Goal: Task Accomplishment & Management: Complete application form

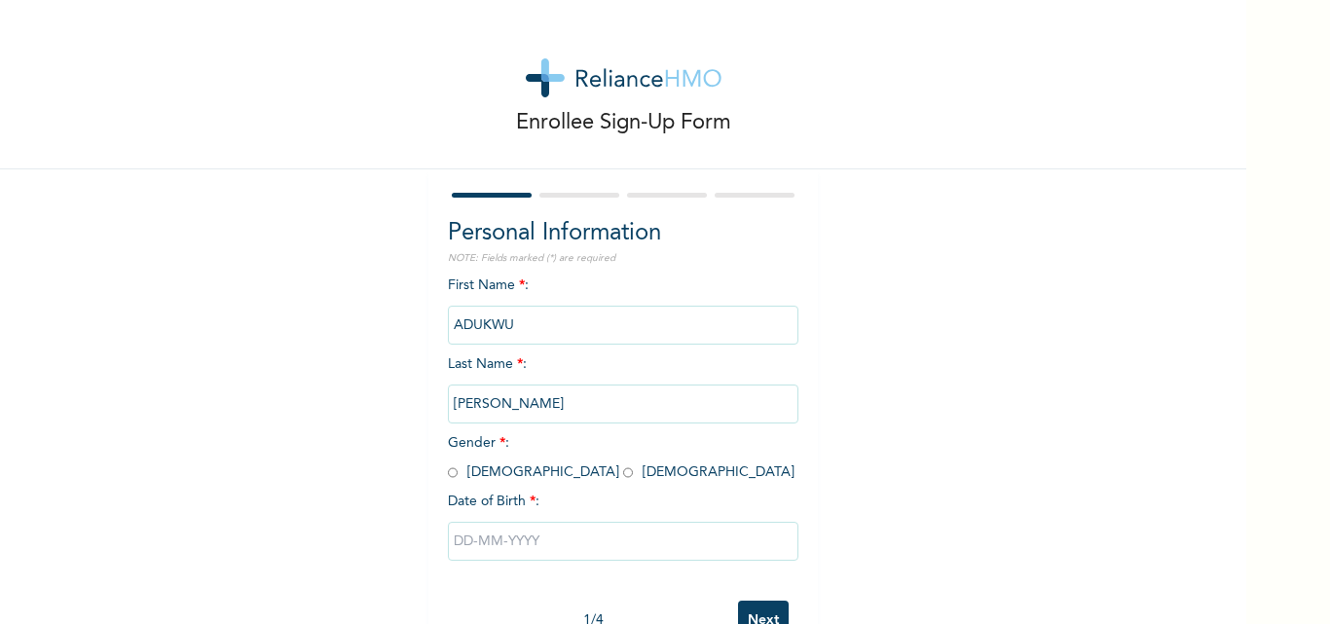
click at [448, 472] on input "radio" at bounding box center [453, 472] width 10 height 18
radio input "true"
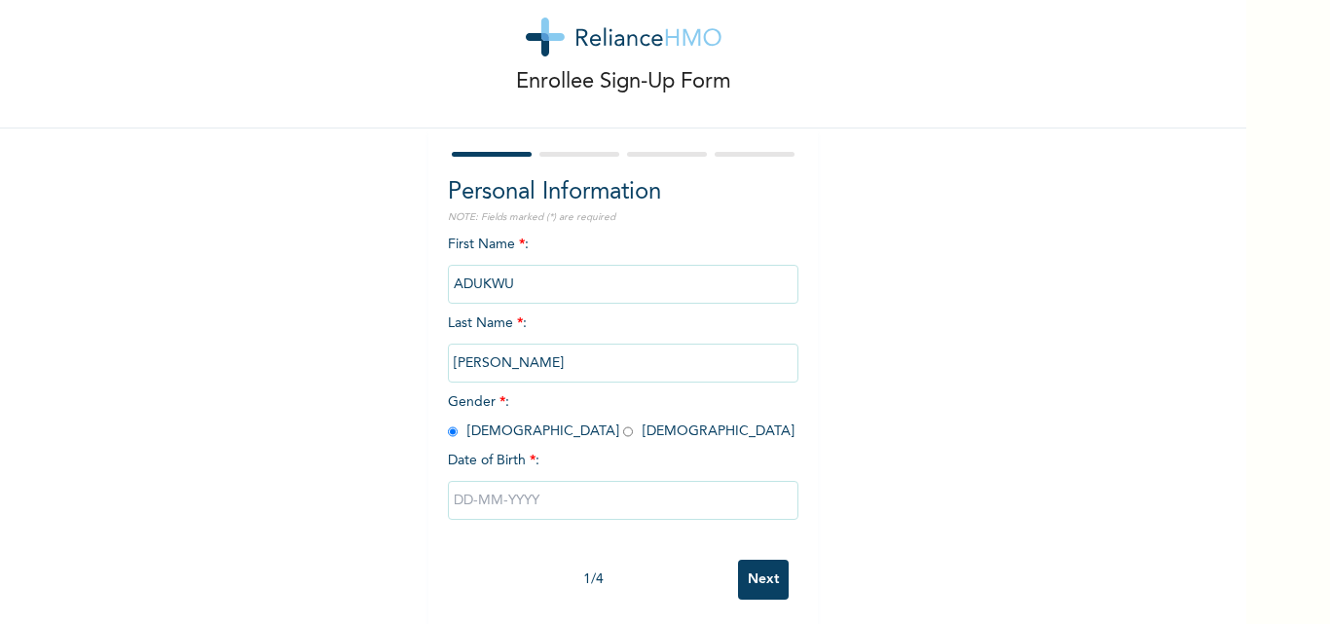
scroll to position [60, 0]
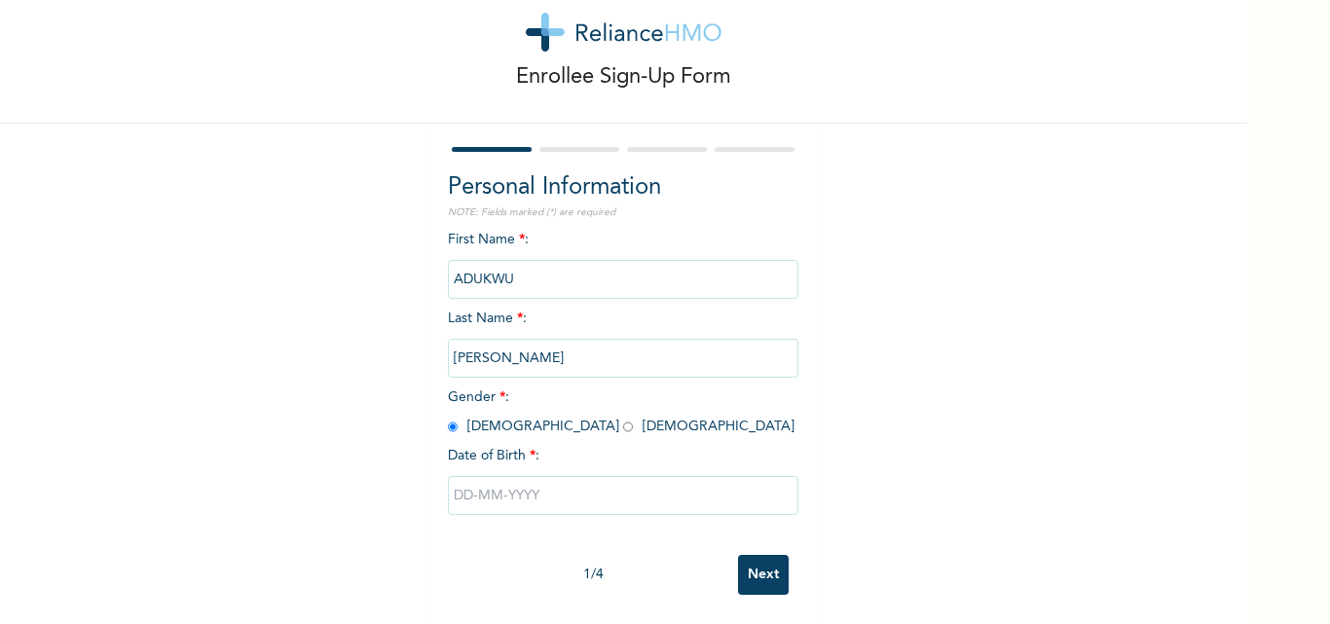
click at [494, 484] on input "text" at bounding box center [623, 495] width 351 height 39
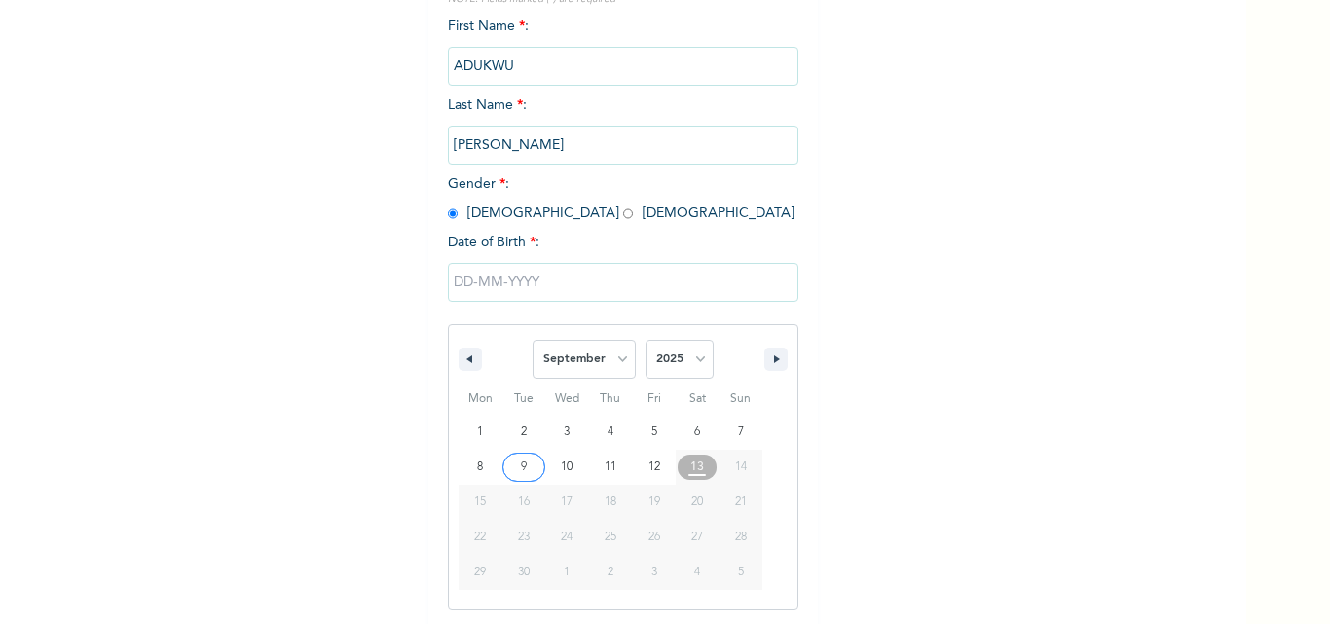
scroll to position [261, 0]
click at [462, 361] on icon "button" at bounding box center [467, 357] width 10 height 8
click at [462, 360] on icon "button" at bounding box center [467, 357] width 10 height 8
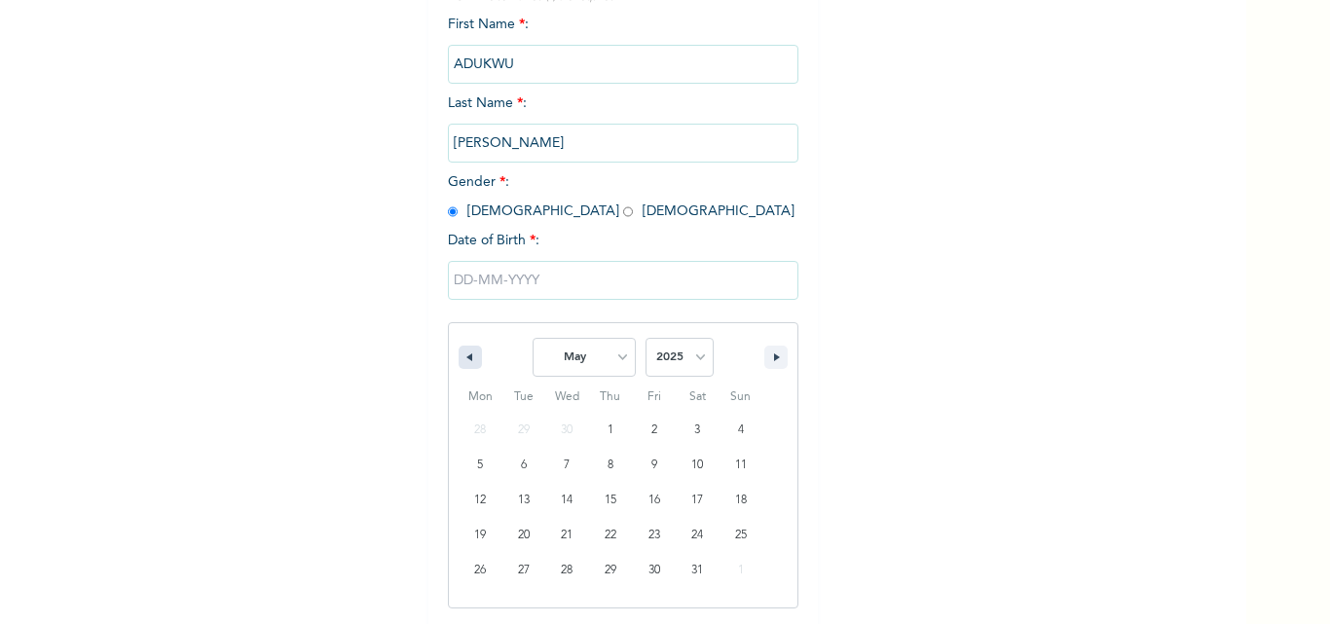
click at [459, 360] on button "button" at bounding box center [470, 357] width 23 height 23
select select "1"
click at [460, 277] on input "text" at bounding box center [623, 280] width 351 height 39
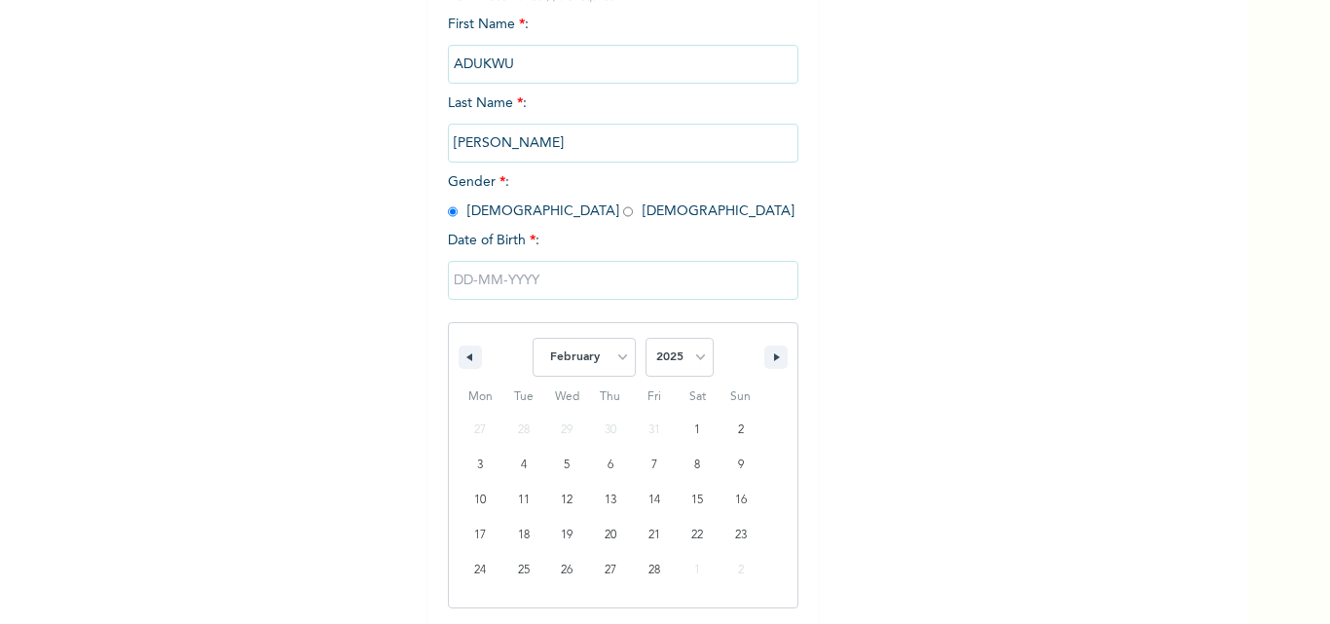
scroll to position [60, 0]
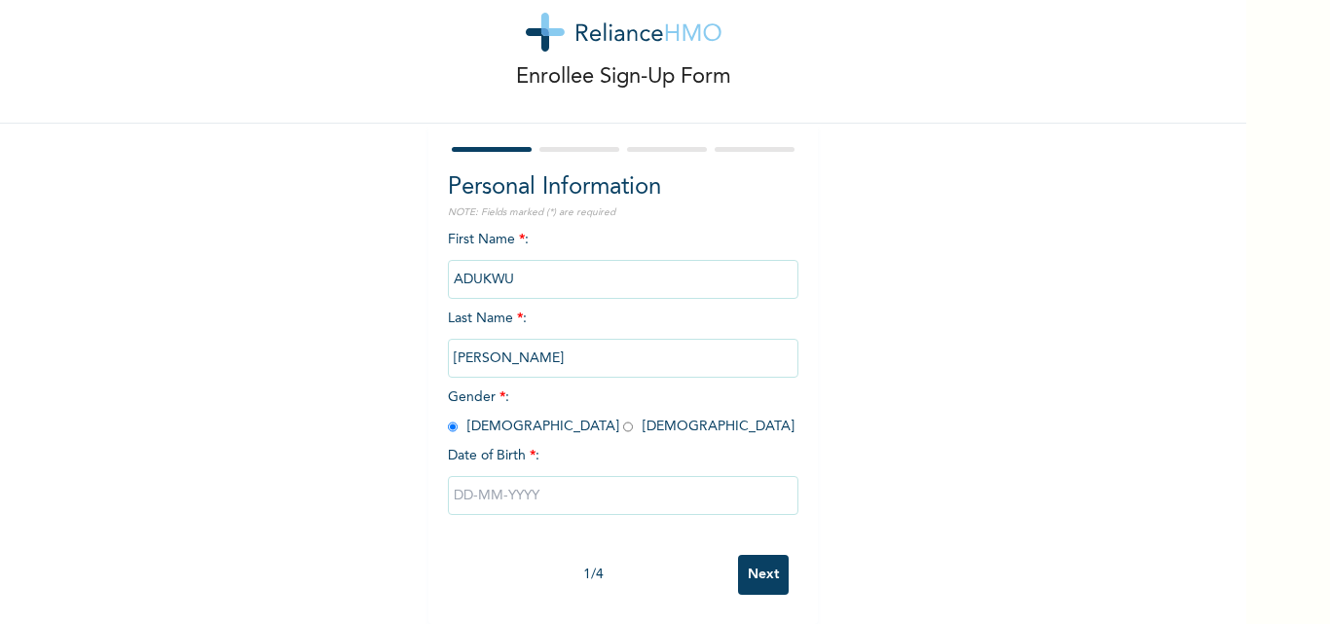
click at [487, 480] on input "text" at bounding box center [623, 495] width 351 height 39
type input "09/08/2025"
click at [485, 478] on input "09/08/2025" at bounding box center [623, 495] width 351 height 39
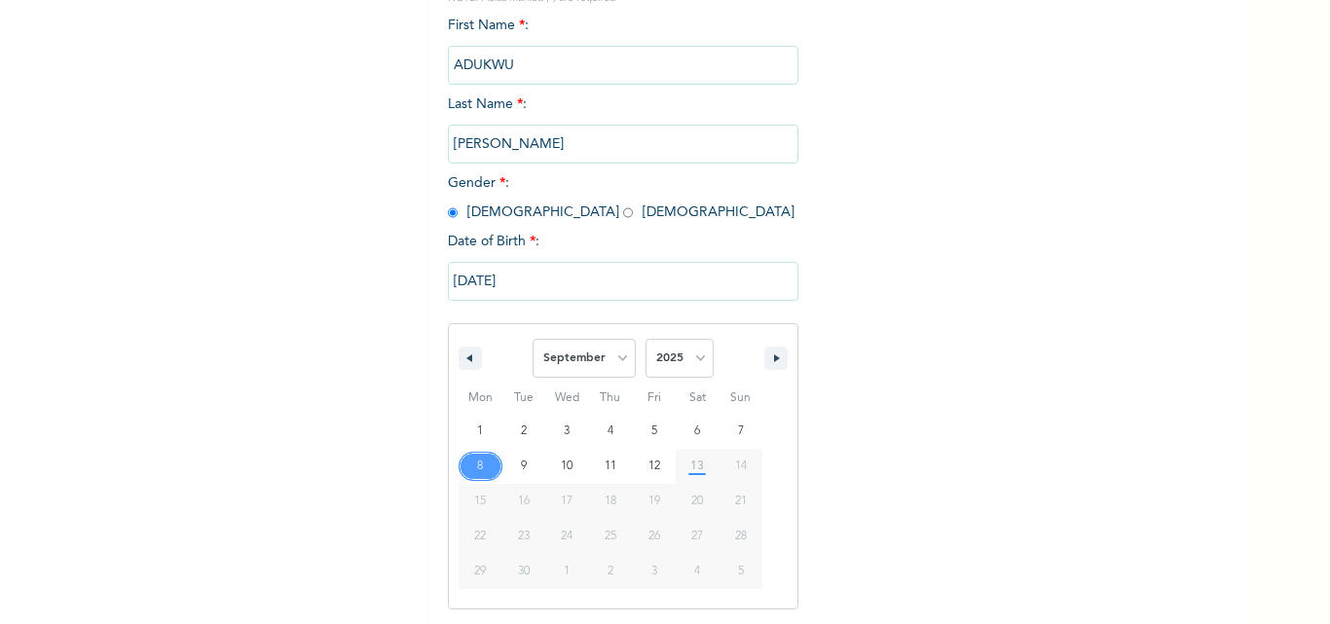
scroll to position [261, 0]
click at [614, 354] on select "January February March April May June July August September October November De…" at bounding box center [584, 357] width 103 height 39
select select "1"
click at [533, 339] on select "January February March April May June July August September October November De…" at bounding box center [584, 357] width 103 height 39
click at [691, 353] on select "2025 2024 2023 2022 2021 2020 2019 2018 2017 2016 2015 2014 2013 2012 2011 2010…" at bounding box center [680, 357] width 68 height 39
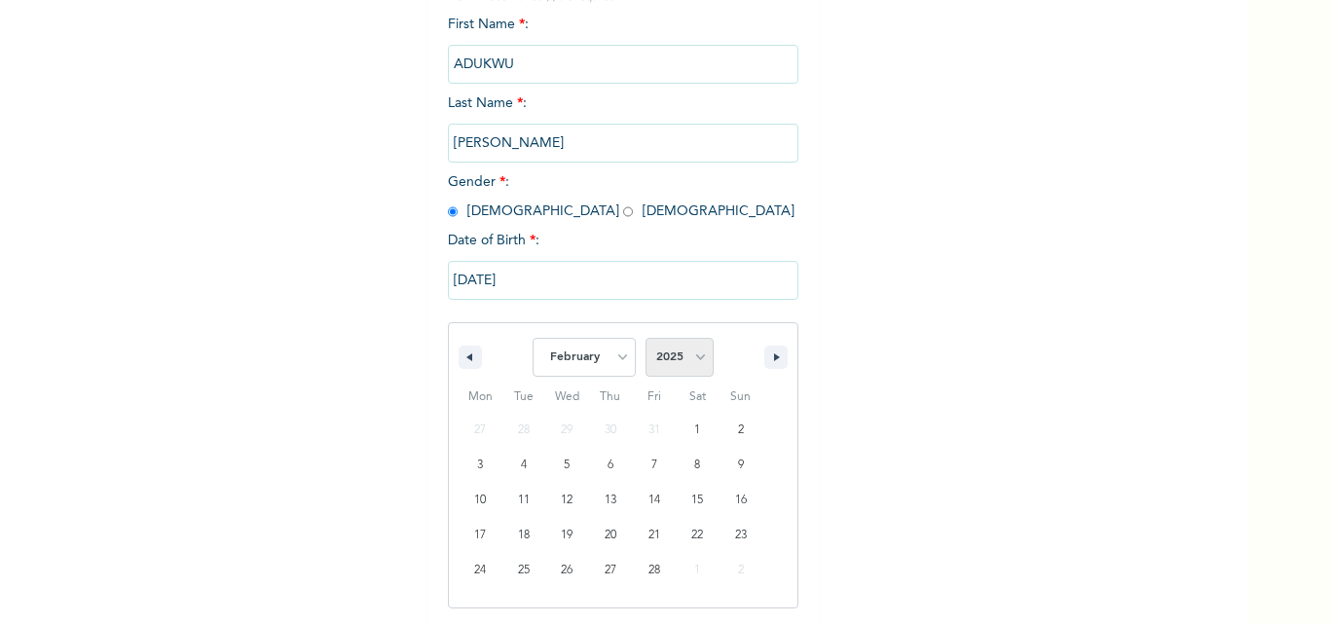
select select "1988"
click at [646, 339] on select "2025 2024 2023 2022 2021 2020 2019 2018 2017 2016 2015 2014 2013 2012 2011 2010…" at bounding box center [680, 357] width 68 height 39
type input "02/03/1988"
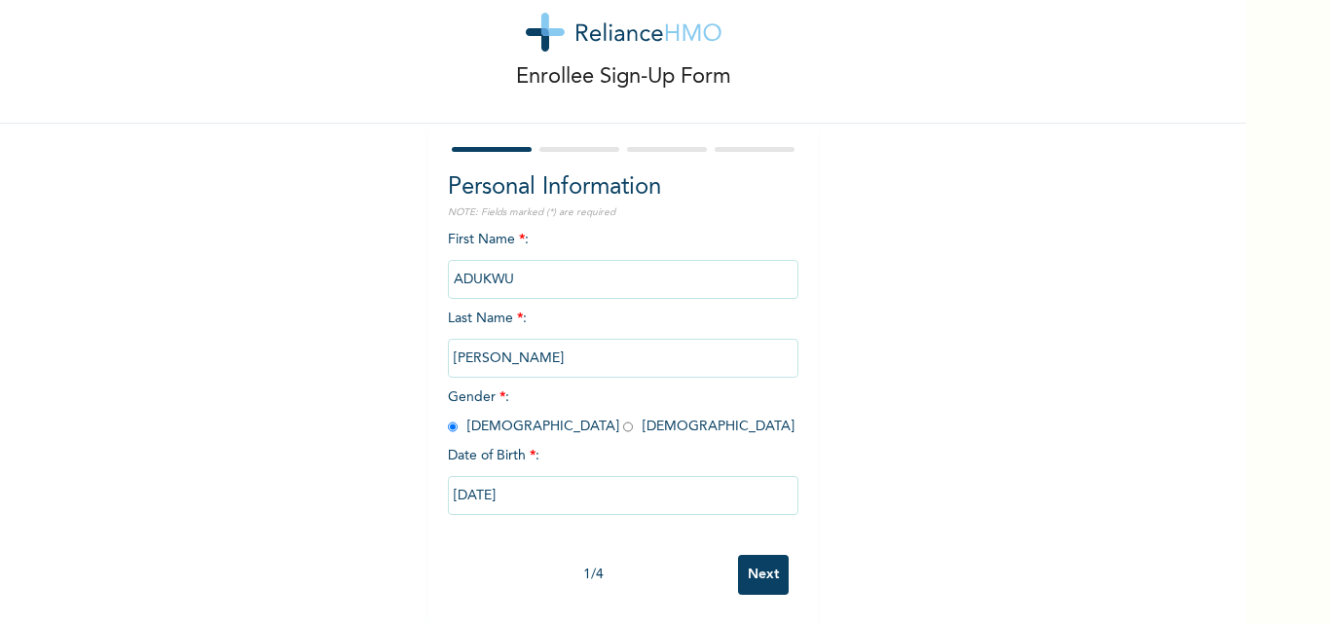
click at [625, 484] on input "02/03/1988" at bounding box center [623, 495] width 351 height 39
select select "1"
select select "1988"
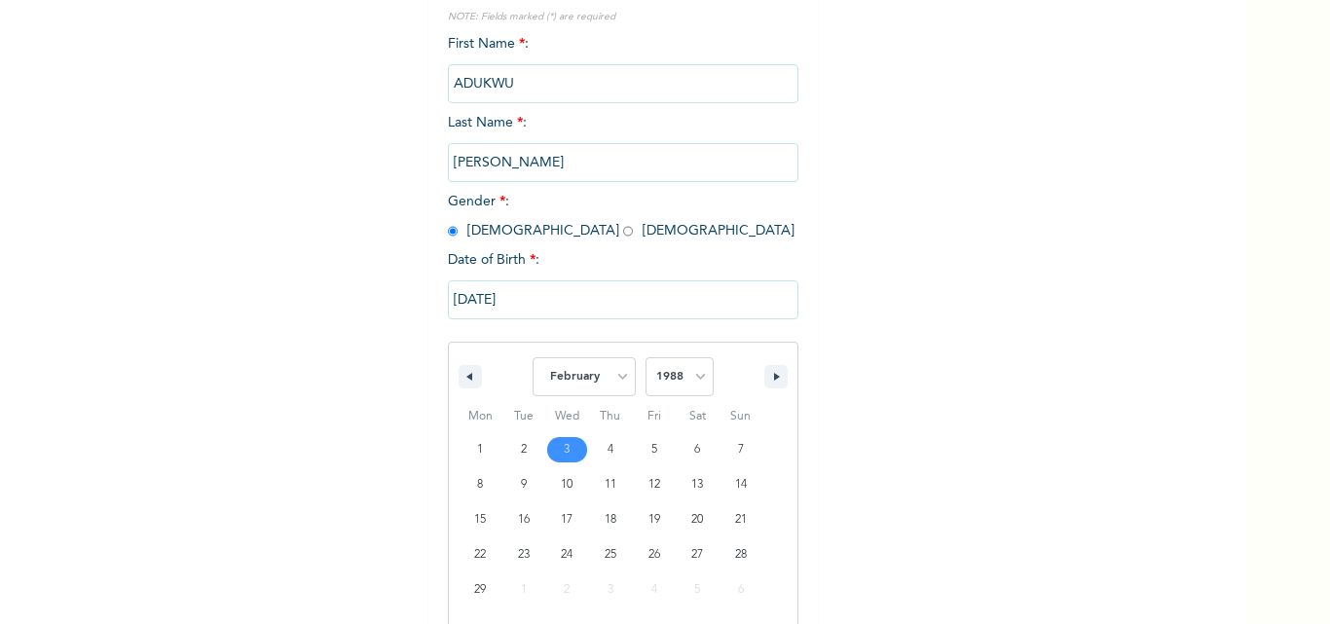
scroll to position [261, 0]
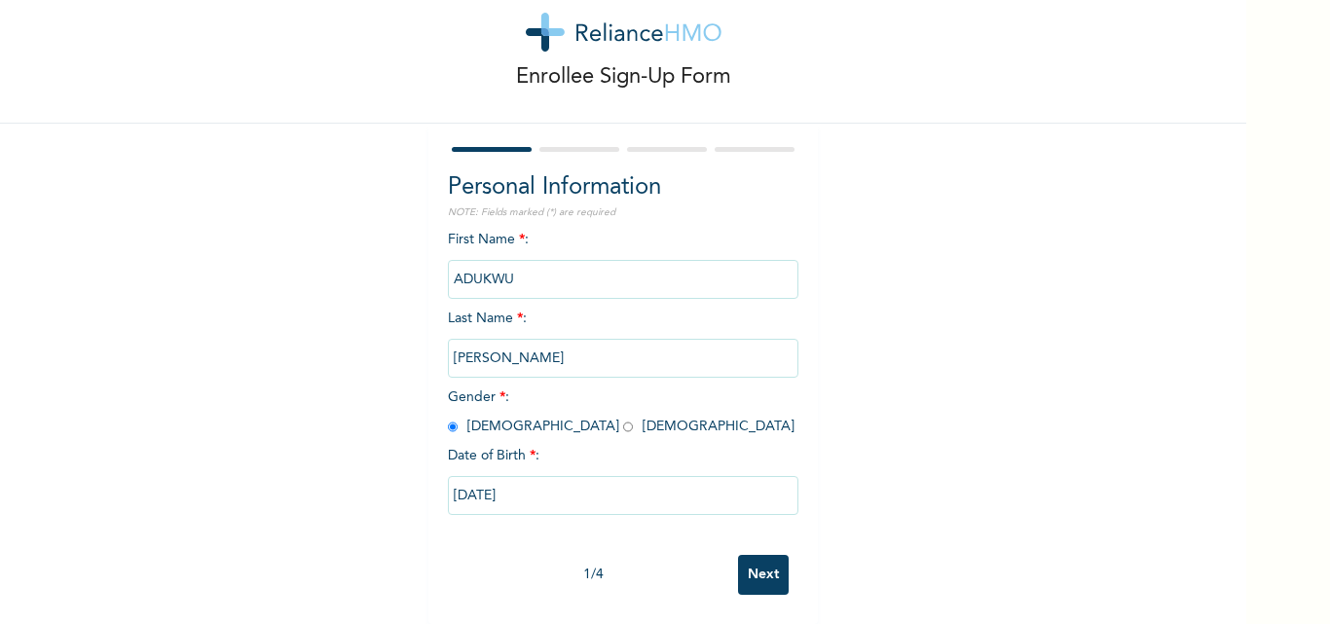
click at [150, 350] on div "Enrollee Sign-Up Form Personal Information NOTE: Fields marked (*) are required…" at bounding box center [623, 289] width 1246 height 670
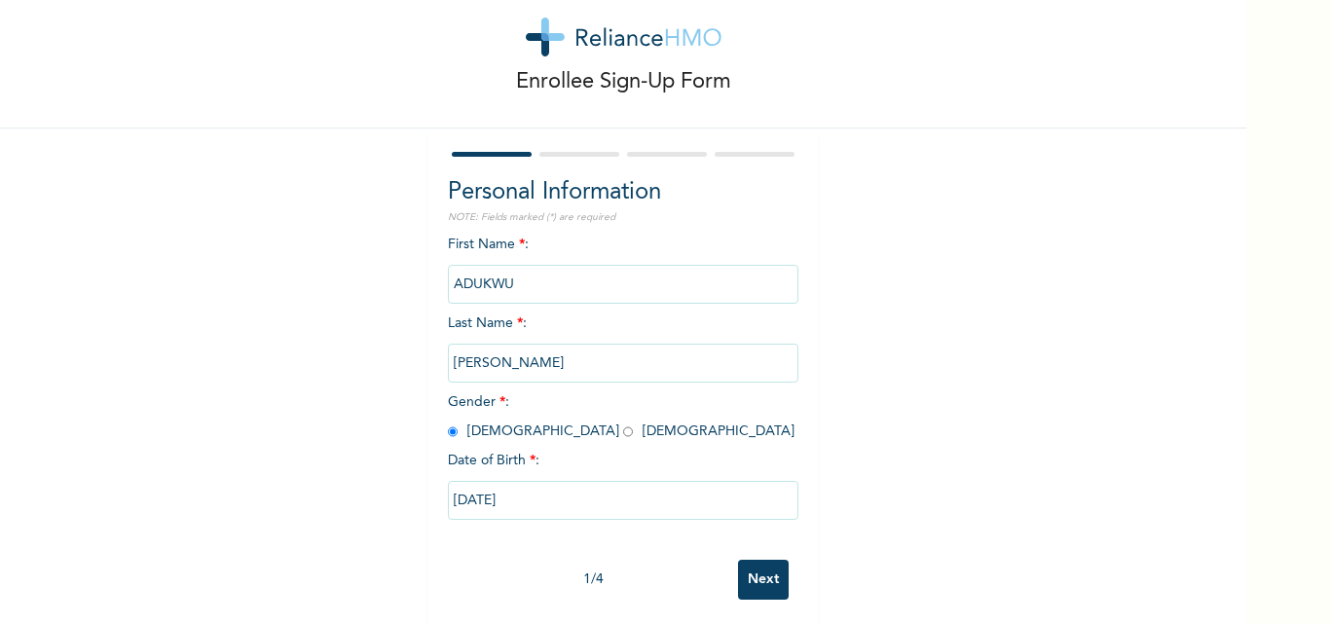
scroll to position [60, 0]
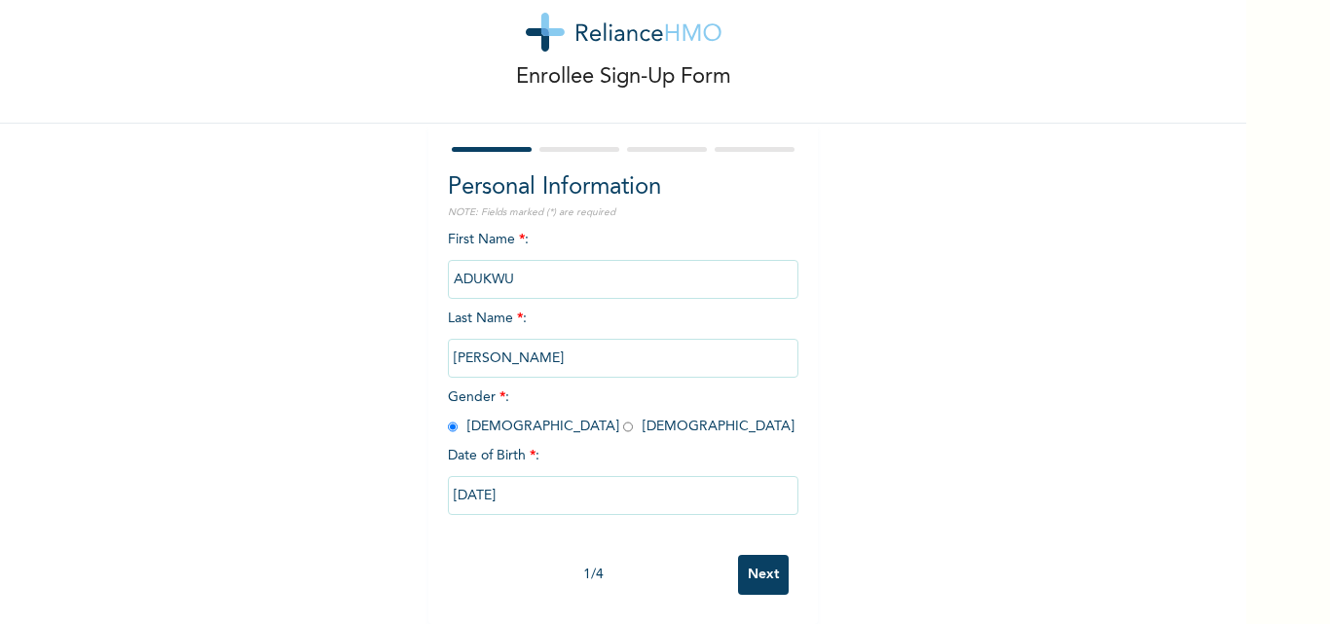
click at [756, 559] on input "Next" at bounding box center [763, 575] width 51 height 40
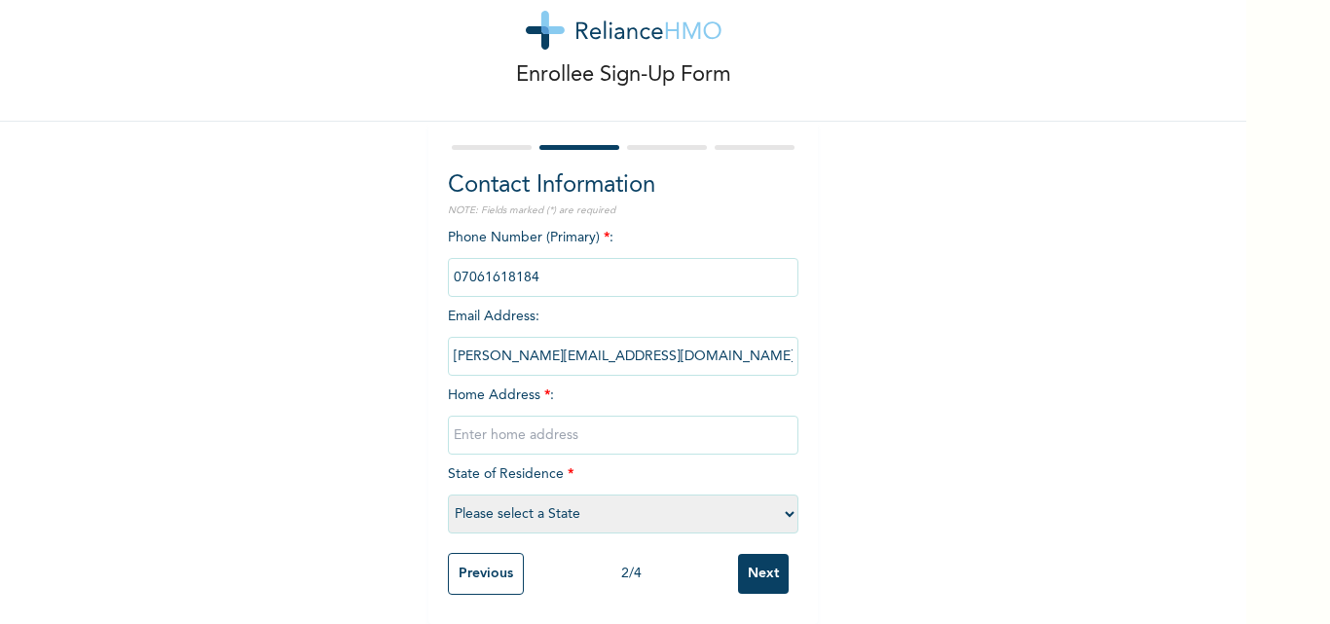
click at [755, 557] on input "Next" at bounding box center [763, 574] width 51 height 40
click at [490, 424] on input "text" at bounding box center [623, 435] width 351 height 39
type input "FUMI-AYOPO STREET OJUORE SANGO OTA, OGUN STATE."
click at [775, 495] on select "Please select a State Abia Abuja (FCT) Adamawa Akwa Ibom Anambra Bauchi Bayelsa…" at bounding box center [623, 514] width 351 height 39
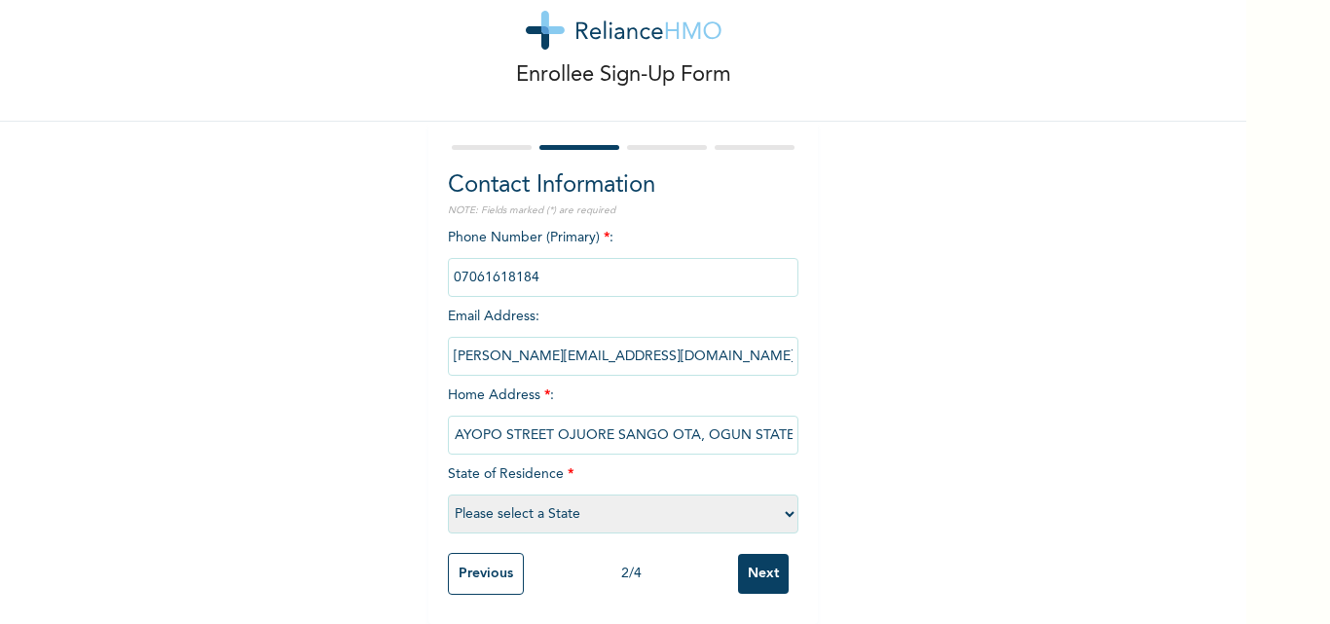
scroll to position [0, 0]
select select "28"
click at [448, 495] on select "Please select a State Abia Abuja (FCT) Adamawa Akwa Ibom Anambra Bauchi Bayelsa…" at bounding box center [623, 514] width 351 height 39
click at [762, 568] on input "Next" at bounding box center [763, 574] width 51 height 40
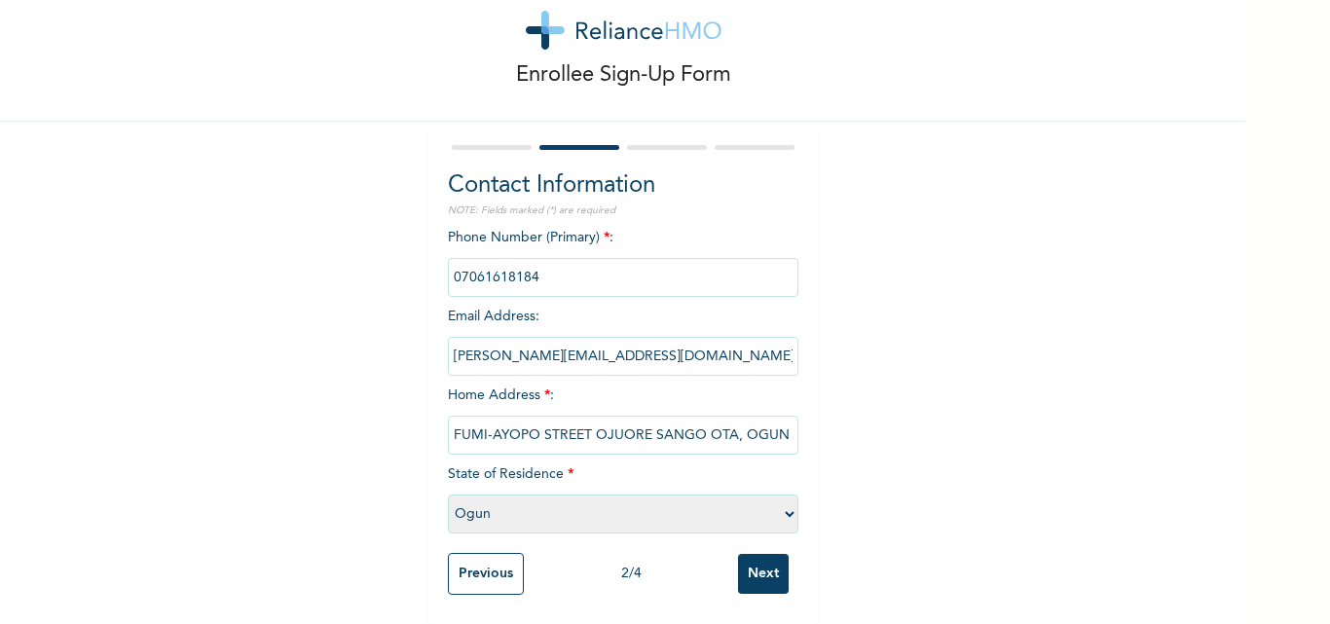
scroll to position [0, 0]
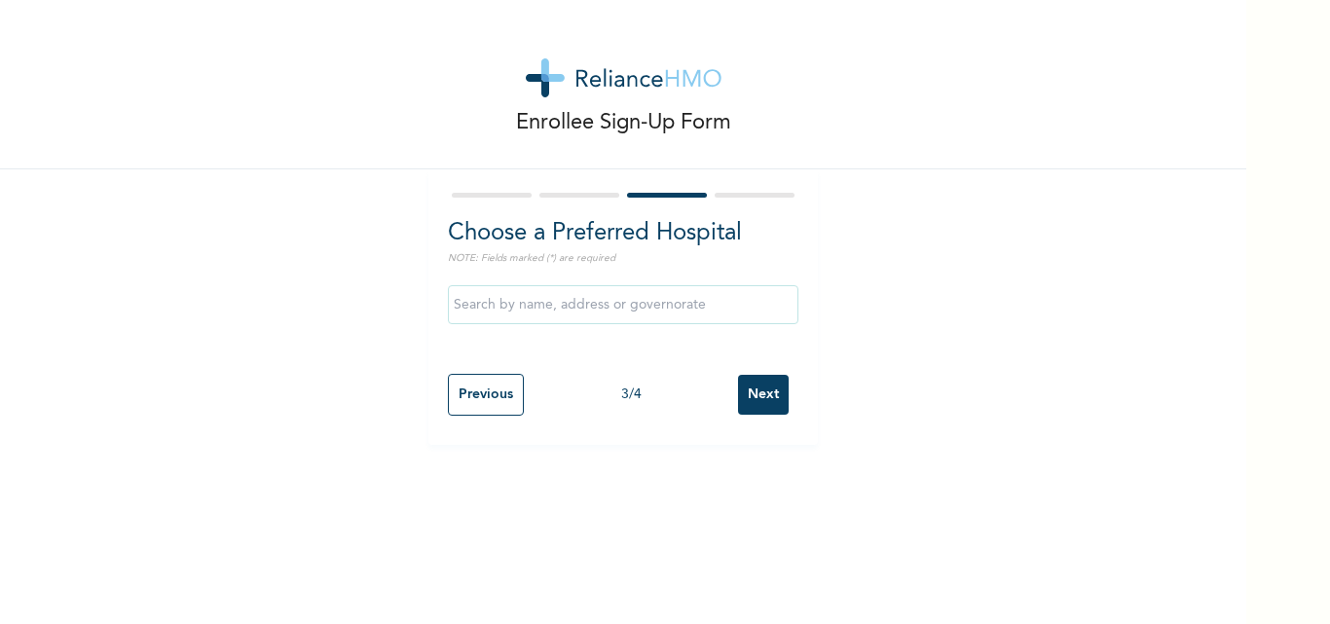
click at [721, 304] on input "text" at bounding box center [623, 304] width 351 height 39
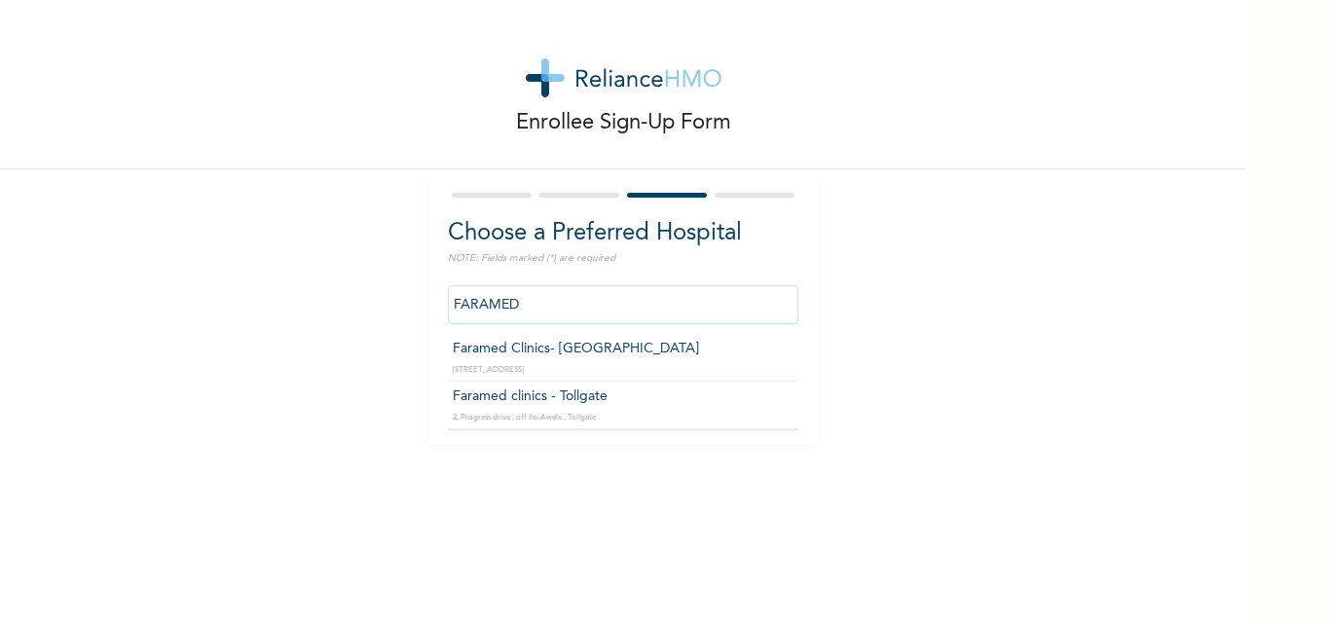
type input "Faramed clinics - Tollgate"
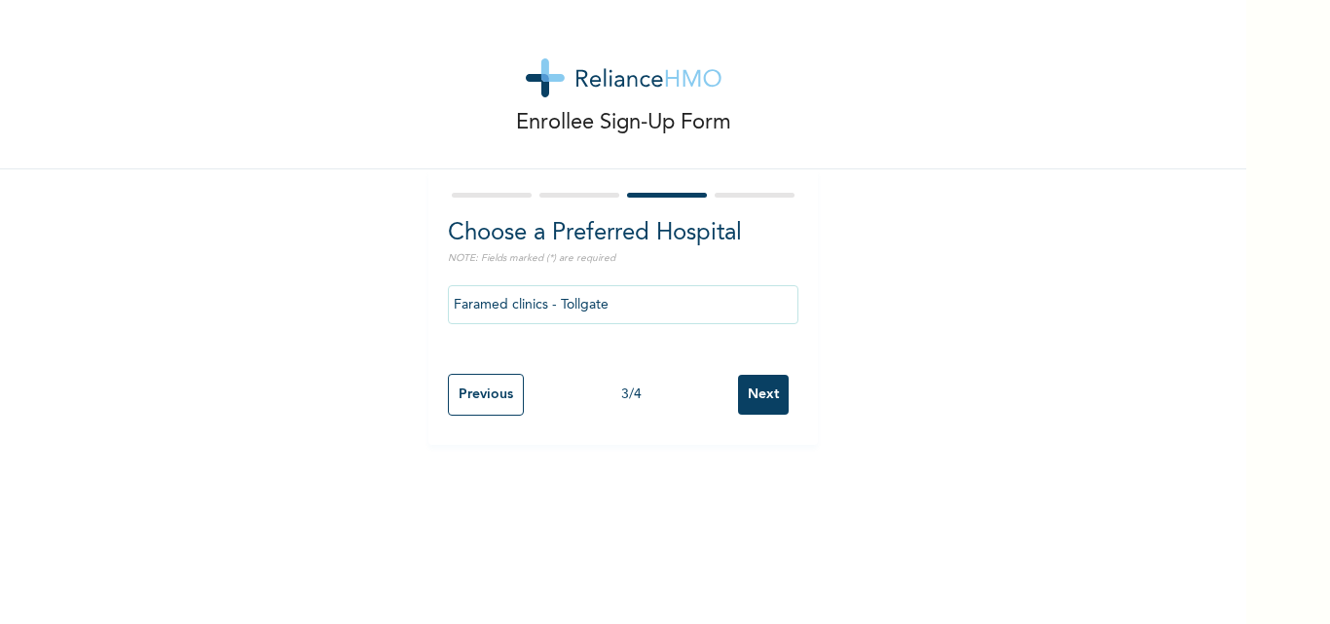
click at [754, 391] on input "Next" at bounding box center [763, 395] width 51 height 40
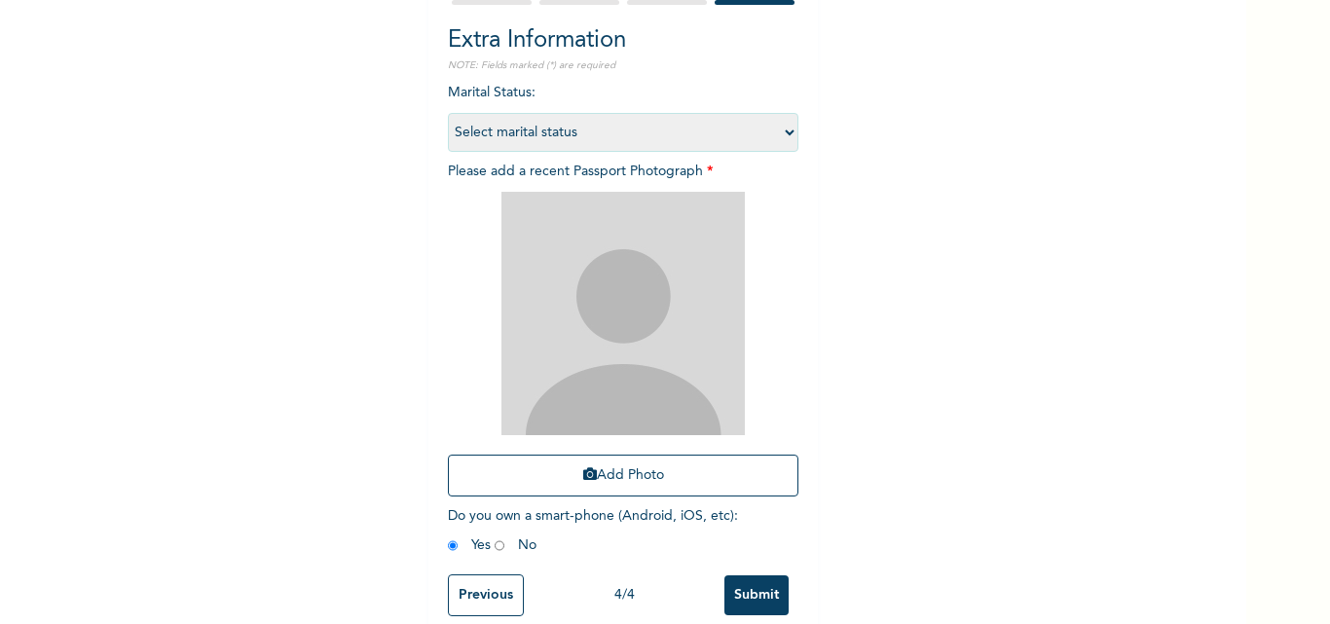
scroll to position [195, 0]
click at [777, 121] on select "Select marital status Single Married Divorced Widow/Widower" at bounding box center [623, 130] width 351 height 39
select select "2"
click at [448, 111] on select "Select marital status Single Married Divorced Widow/Widower" at bounding box center [623, 130] width 351 height 39
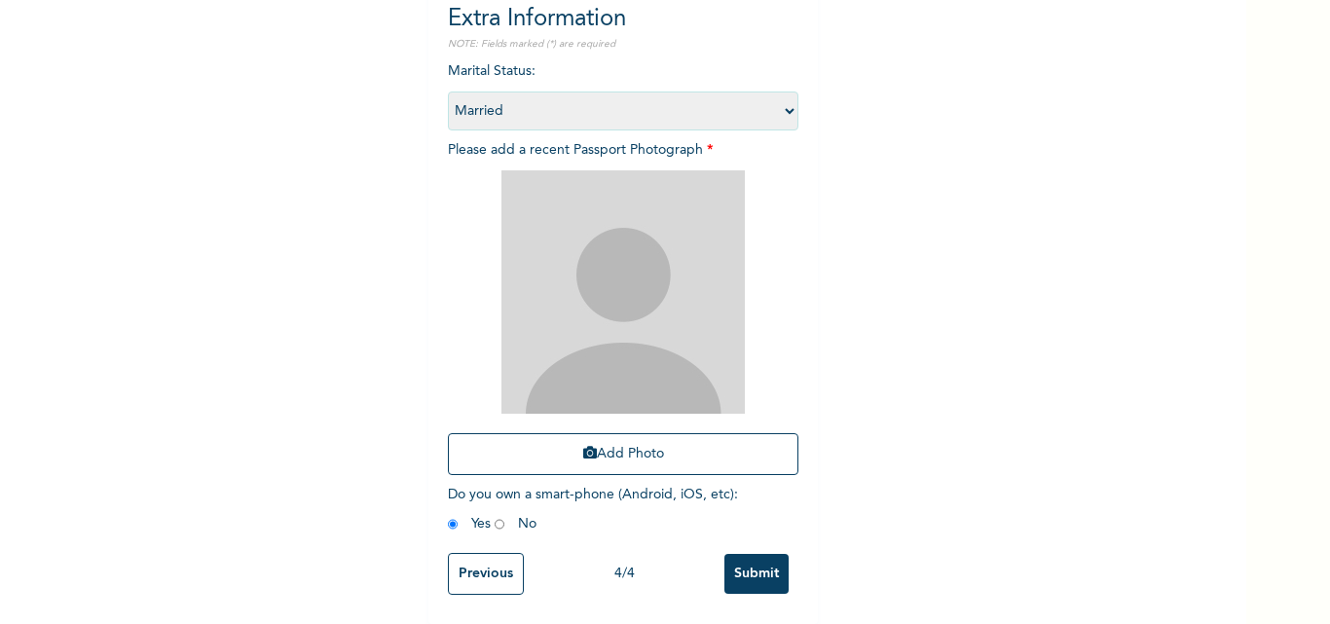
scroll to position [229, 0]
click at [646, 444] on button "Add Photo" at bounding box center [623, 454] width 351 height 42
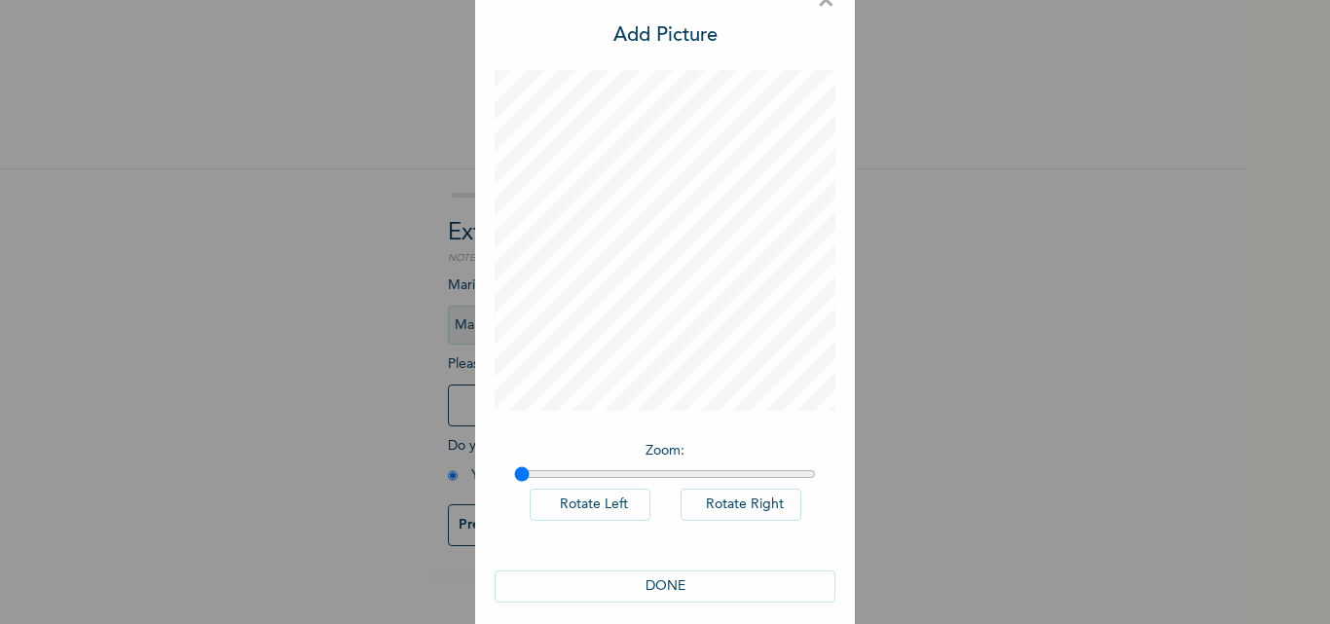
scroll to position [55, 0]
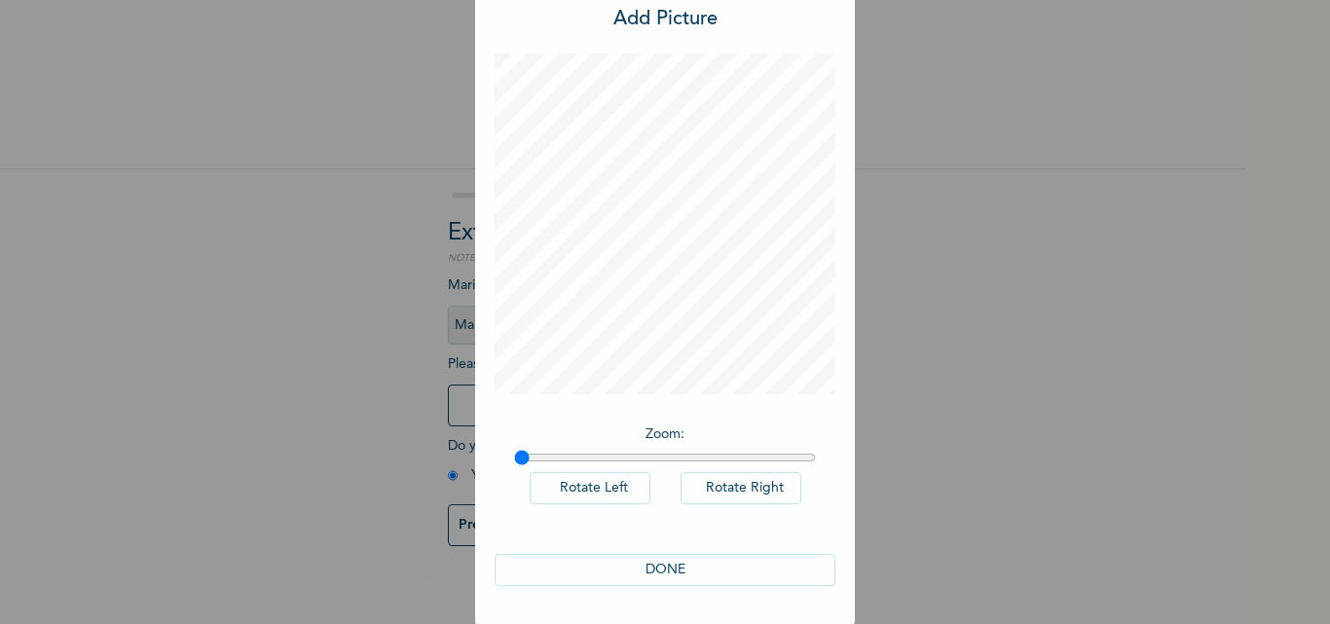
click at [689, 564] on button "DONE" at bounding box center [665, 570] width 341 height 32
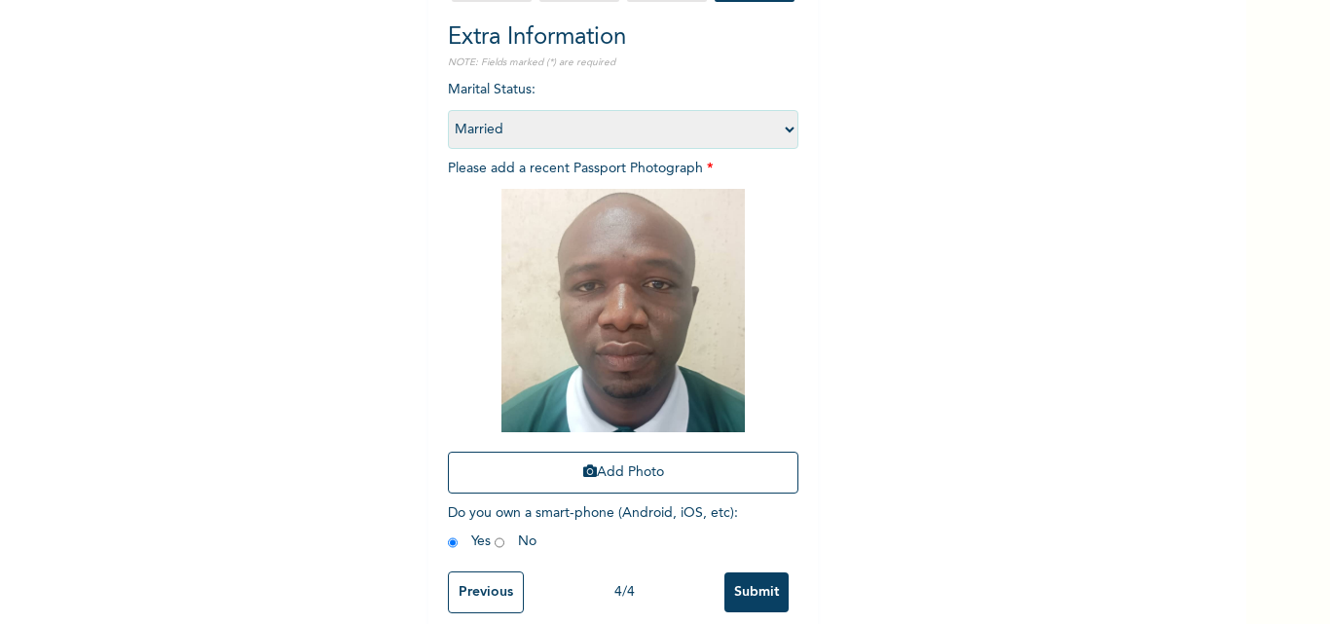
scroll to position [229, 0]
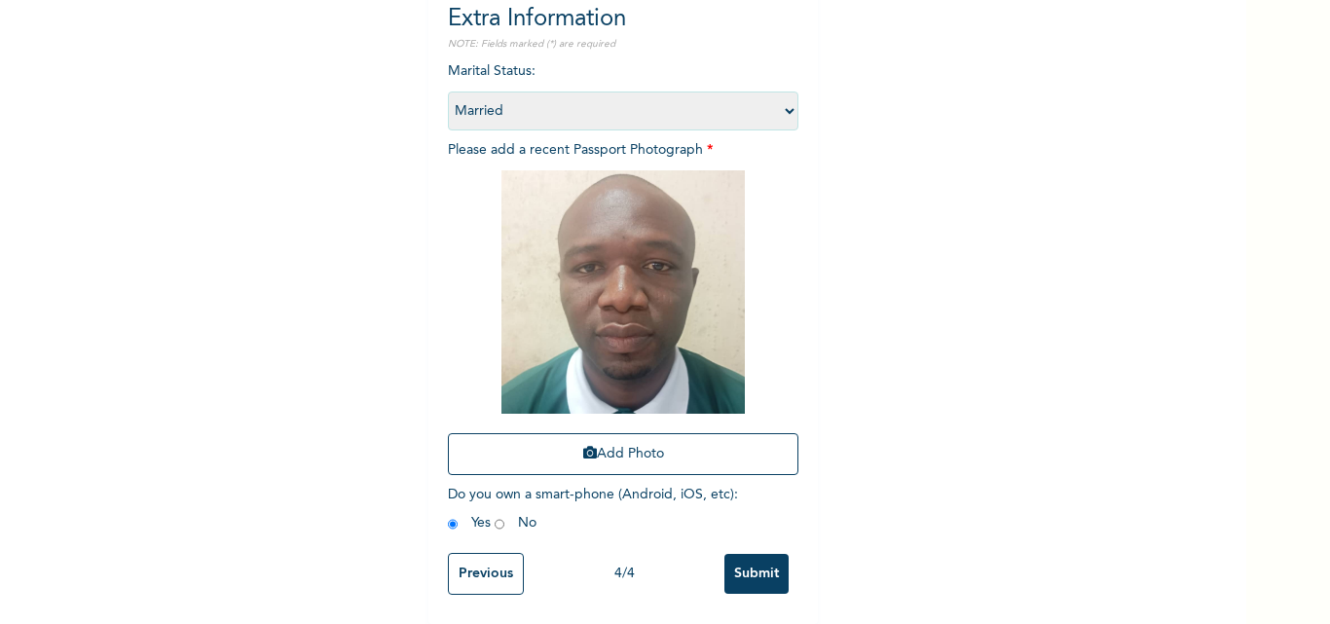
drag, startPoint x: 747, startPoint y: 559, endPoint x: 735, endPoint y: 557, distance: 11.8
click at [735, 557] on input "Submit" at bounding box center [756, 574] width 64 height 40
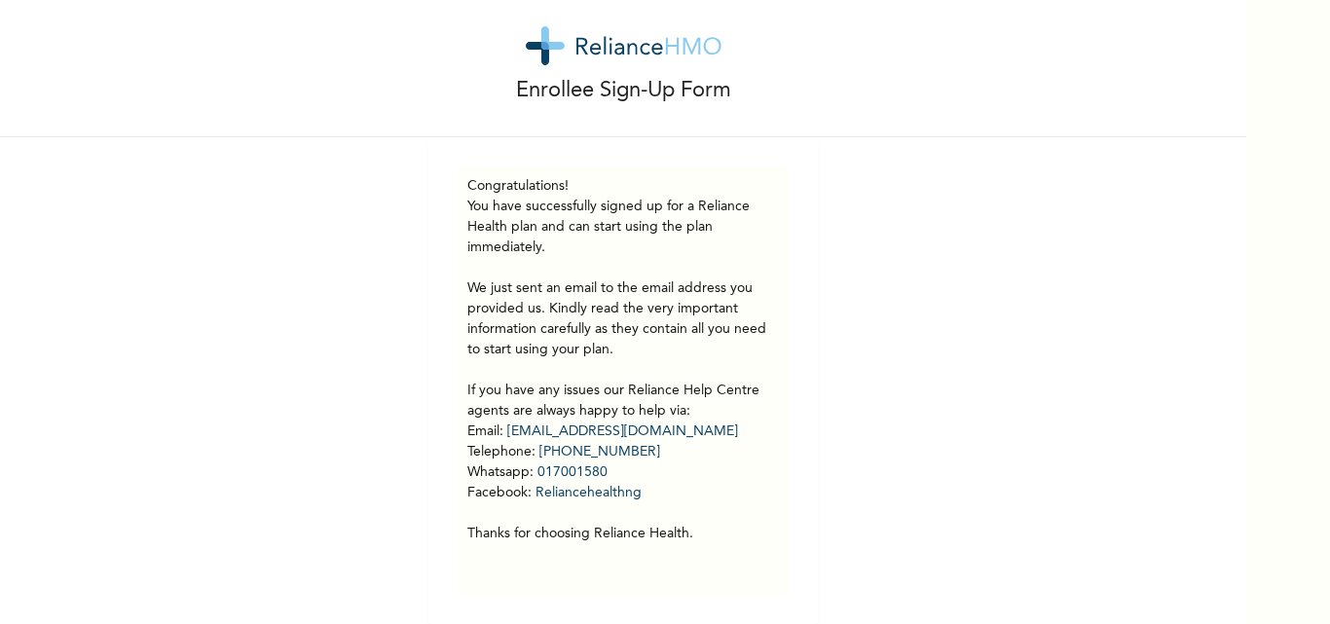
scroll to position [0, 0]
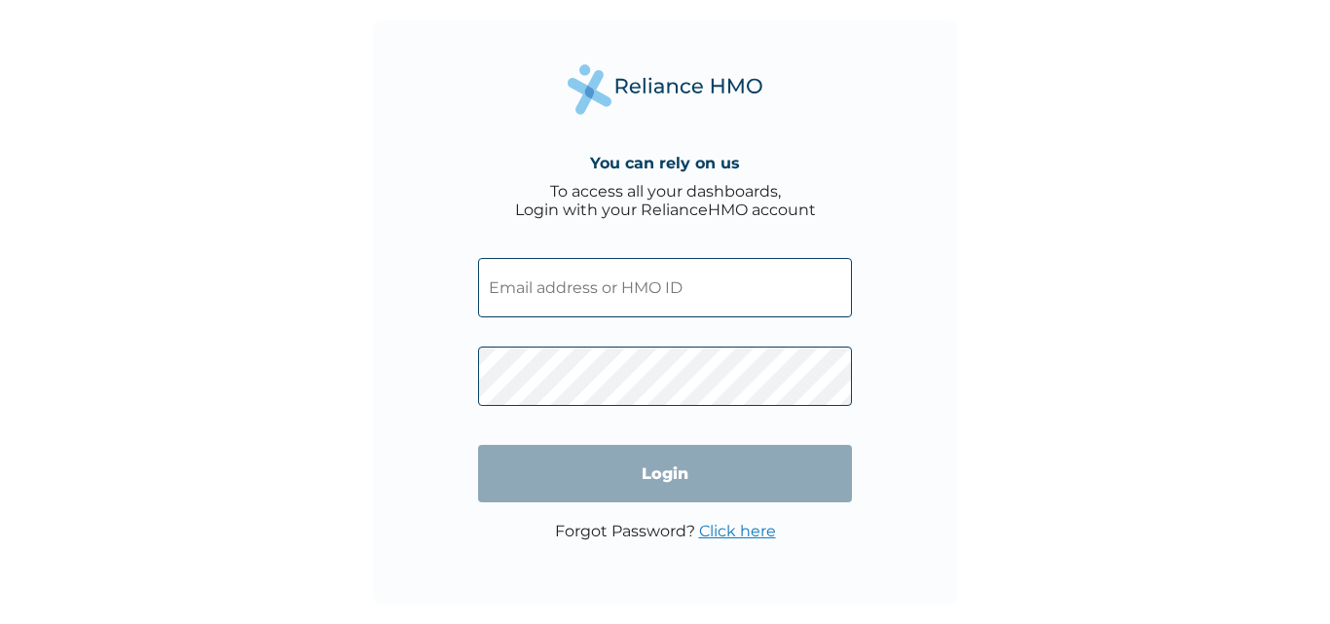
click at [595, 282] on input "text" at bounding box center [665, 287] width 374 height 59
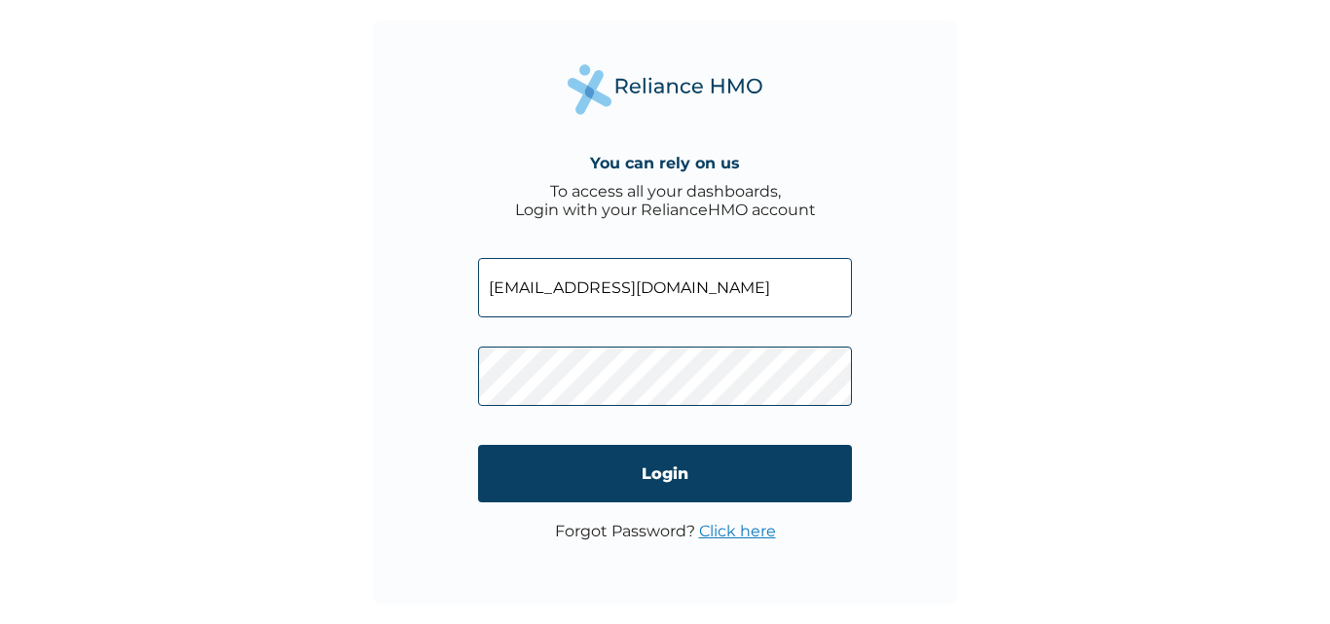
click at [733, 275] on input "adukwusolomon15@gmail.com" at bounding box center [665, 287] width 374 height 59
type input "a"
type input "SWX/10013/A"
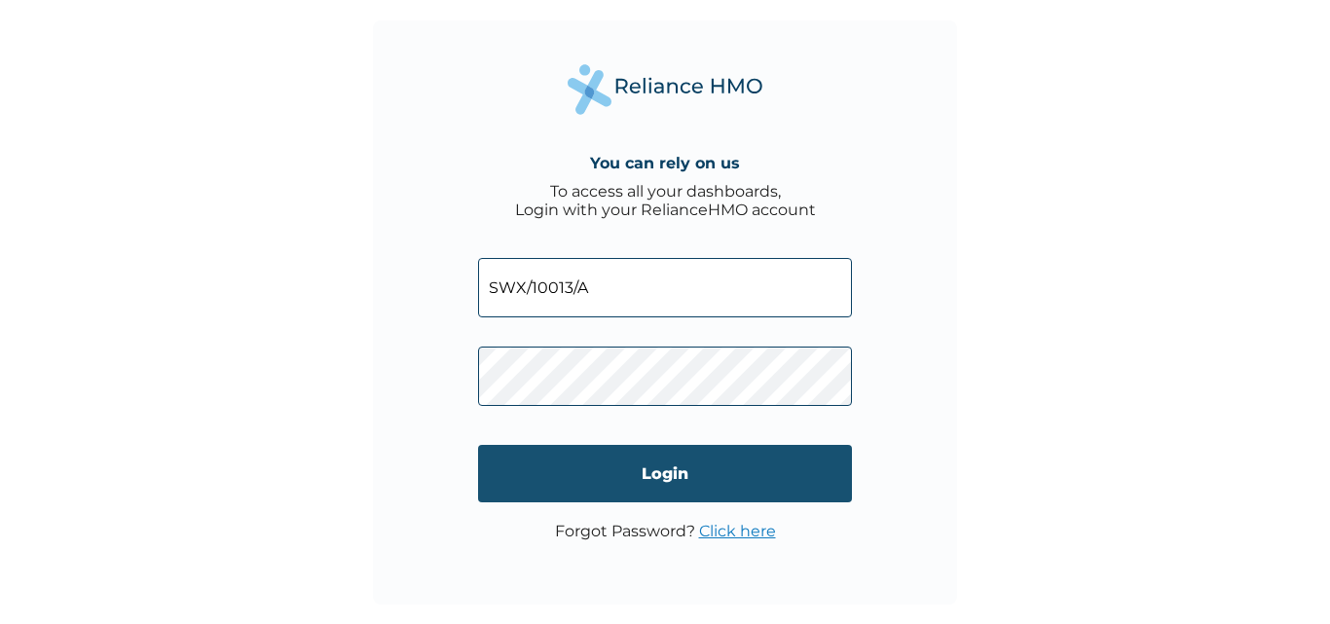
click at [625, 468] on input "Login" at bounding box center [665, 473] width 374 height 57
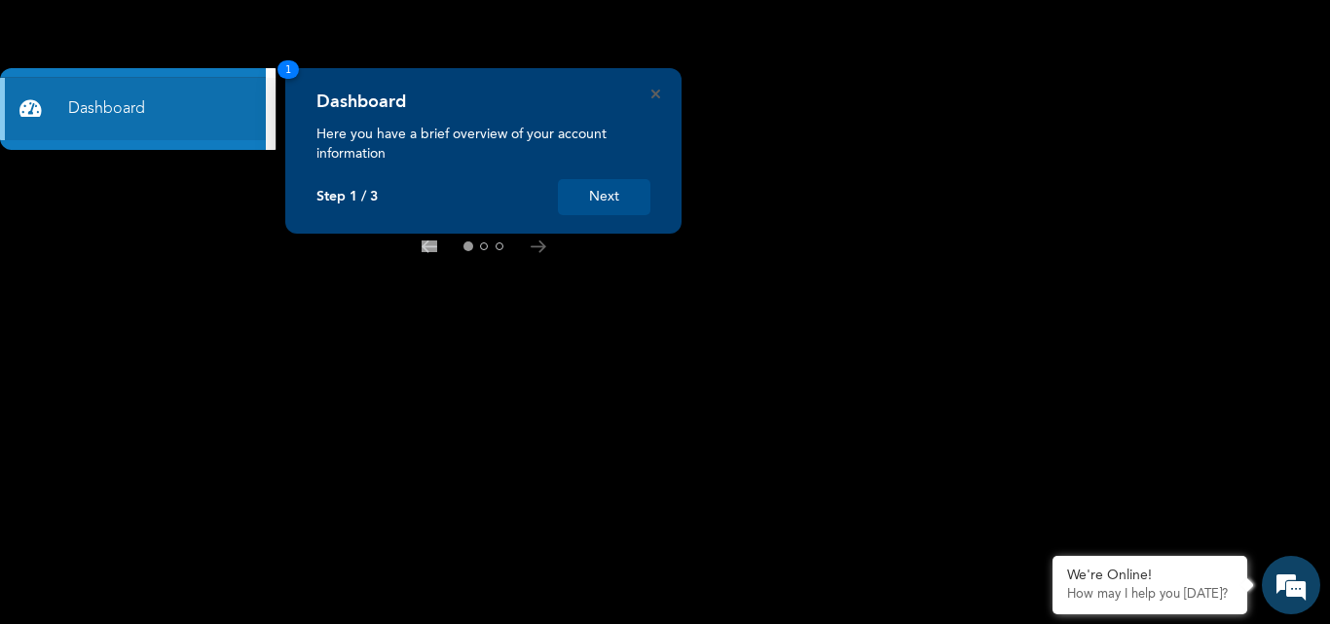
click at [606, 195] on button "Next" at bounding box center [604, 197] width 92 height 36
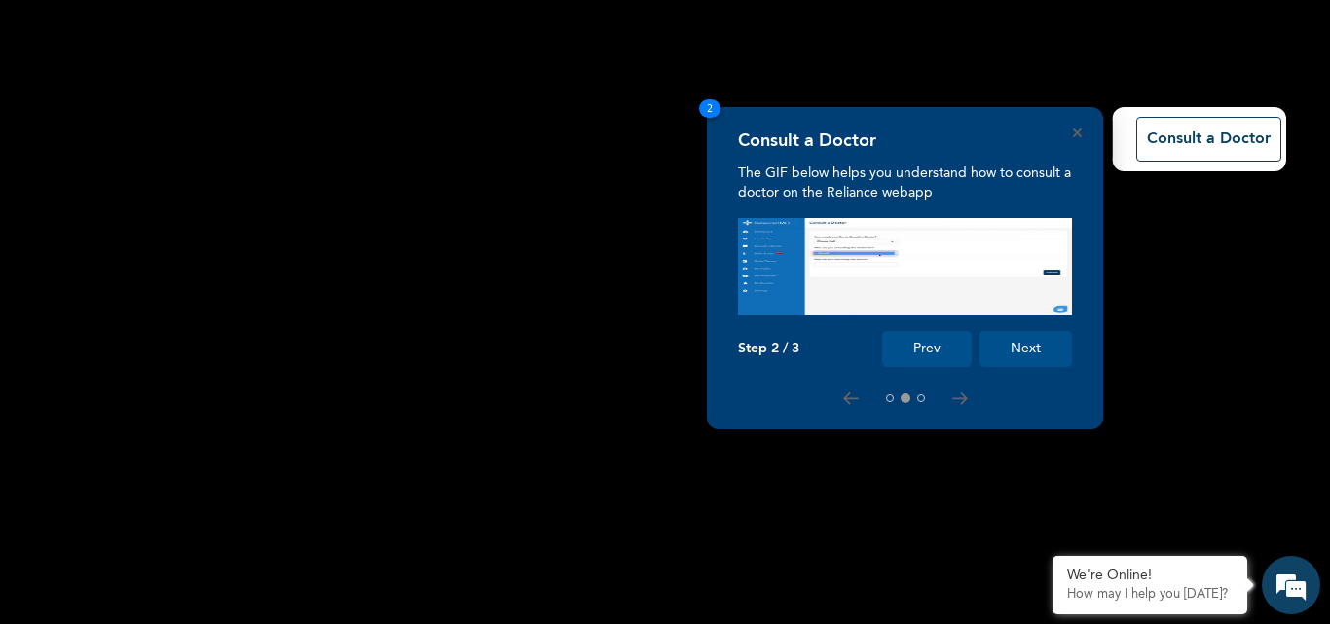
click at [1028, 343] on button "Next" at bounding box center [1025, 349] width 92 height 36
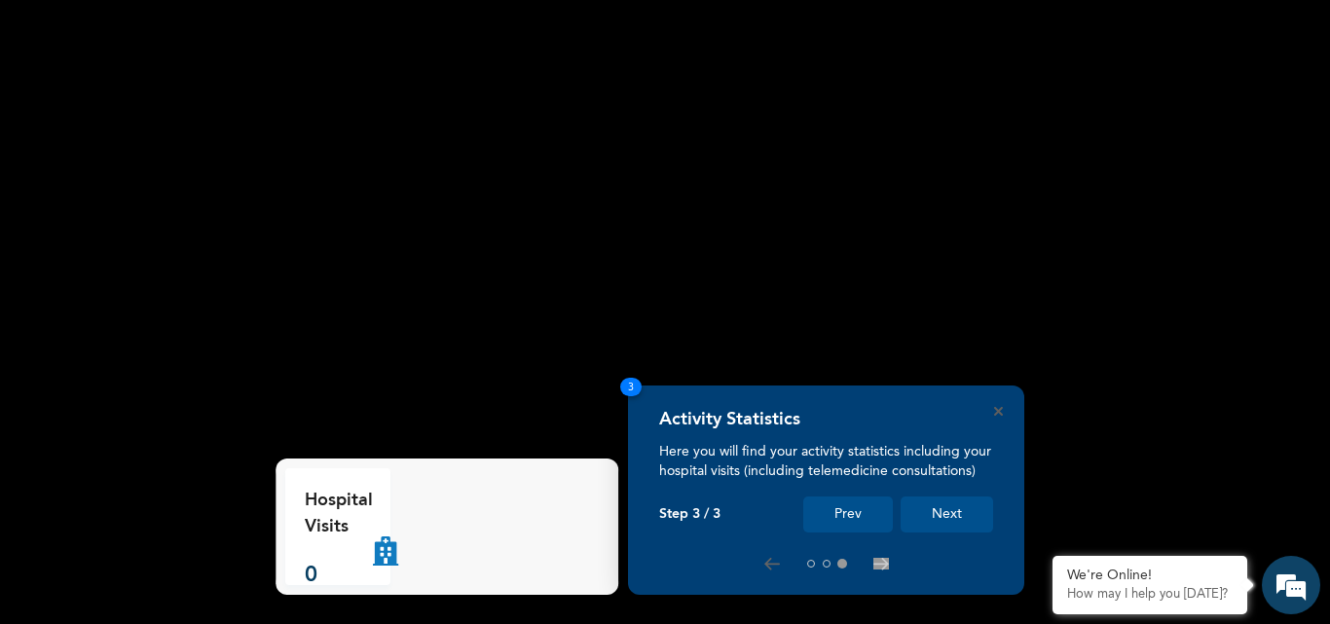
click at [950, 515] on button "Next" at bounding box center [947, 515] width 92 height 36
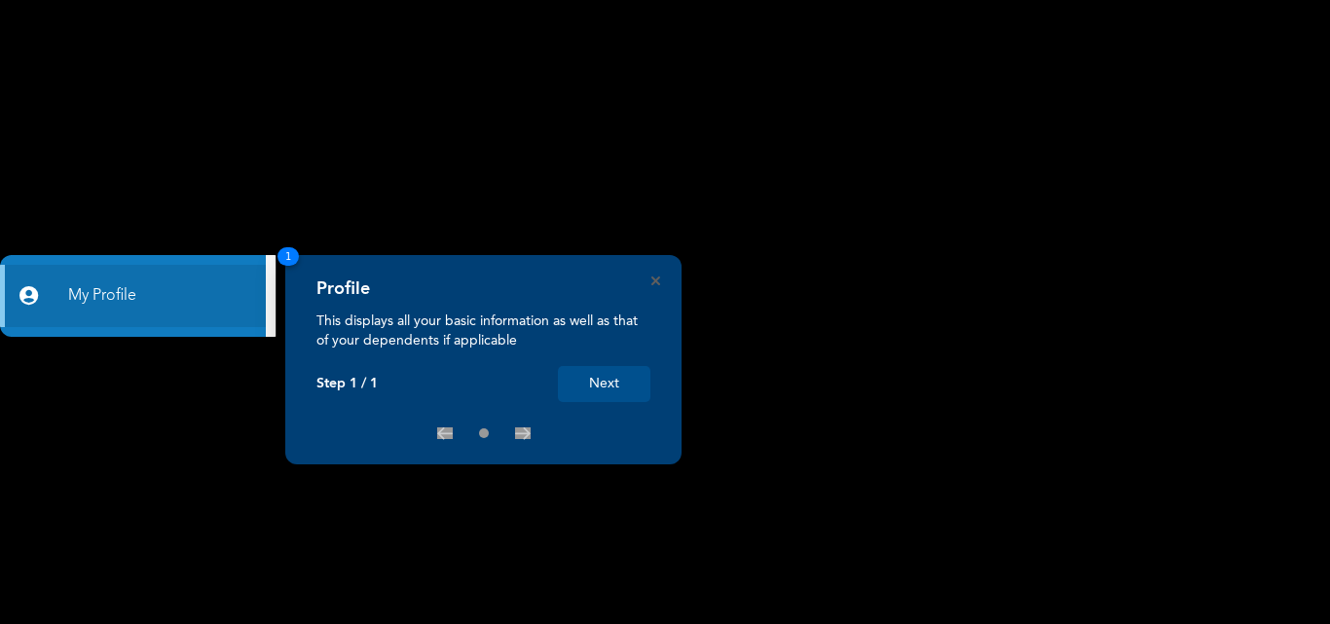
click at [609, 387] on button "Next" at bounding box center [604, 384] width 92 height 36
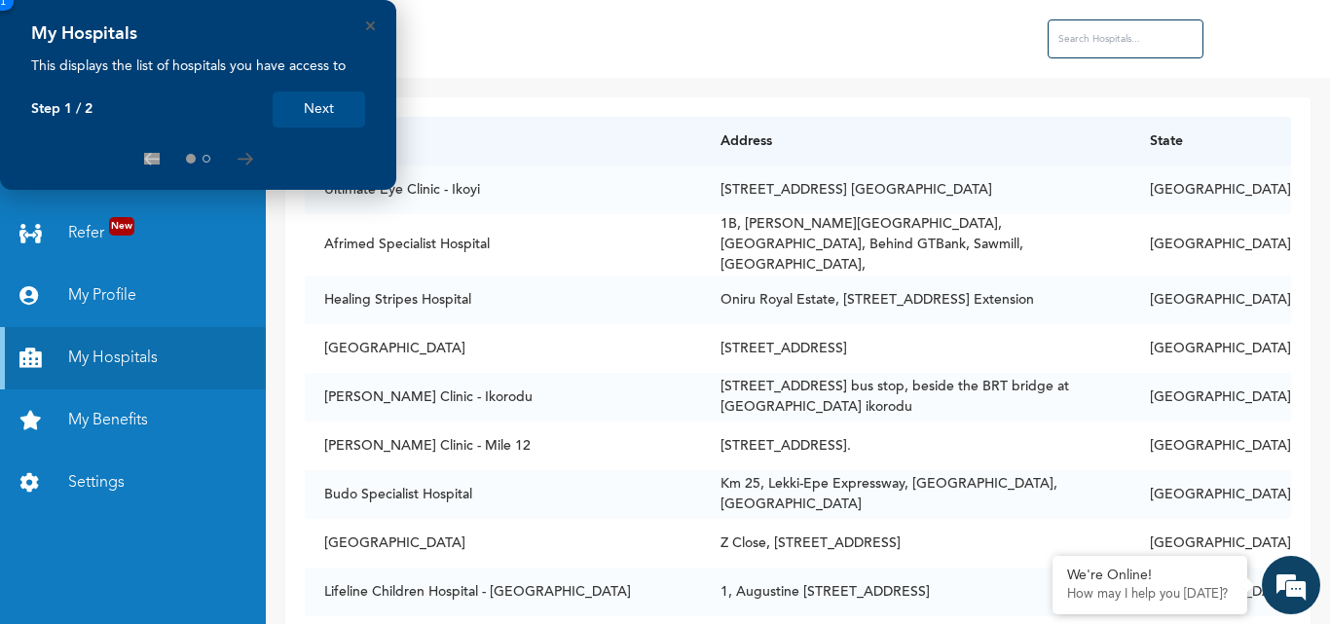
click at [343, 111] on button "Next" at bounding box center [319, 110] width 92 height 36
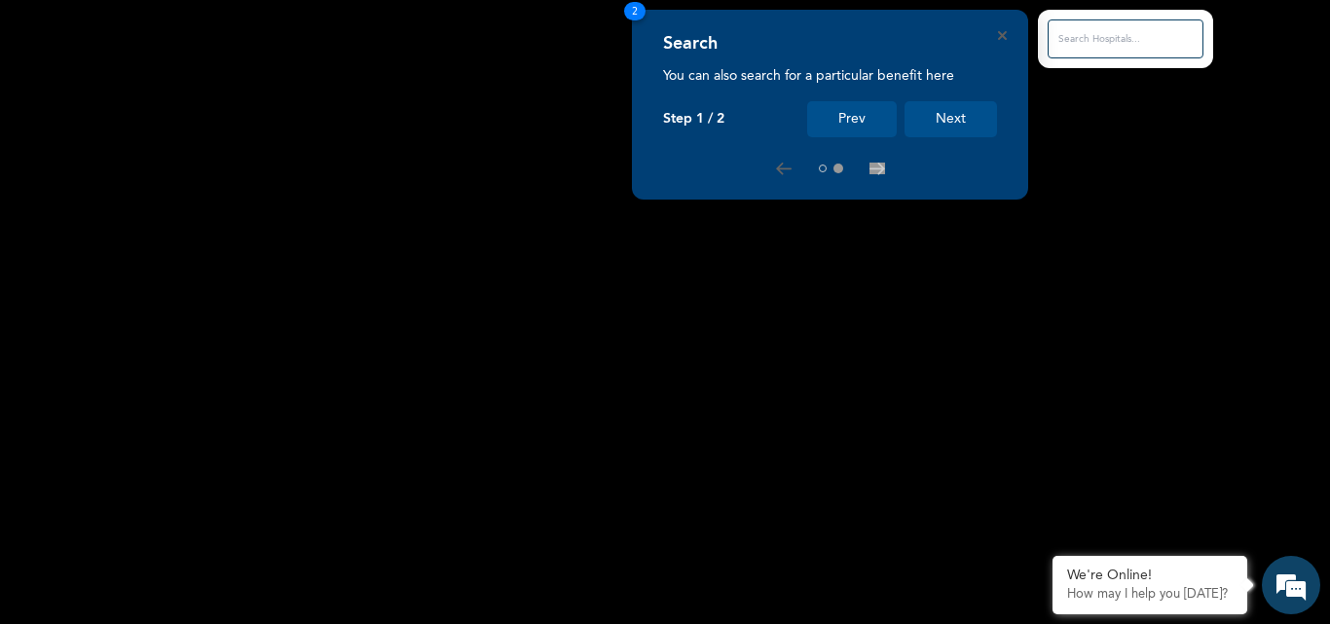
click at [941, 117] on button "Next" at bounding box center [950, 119] width 92 height 36
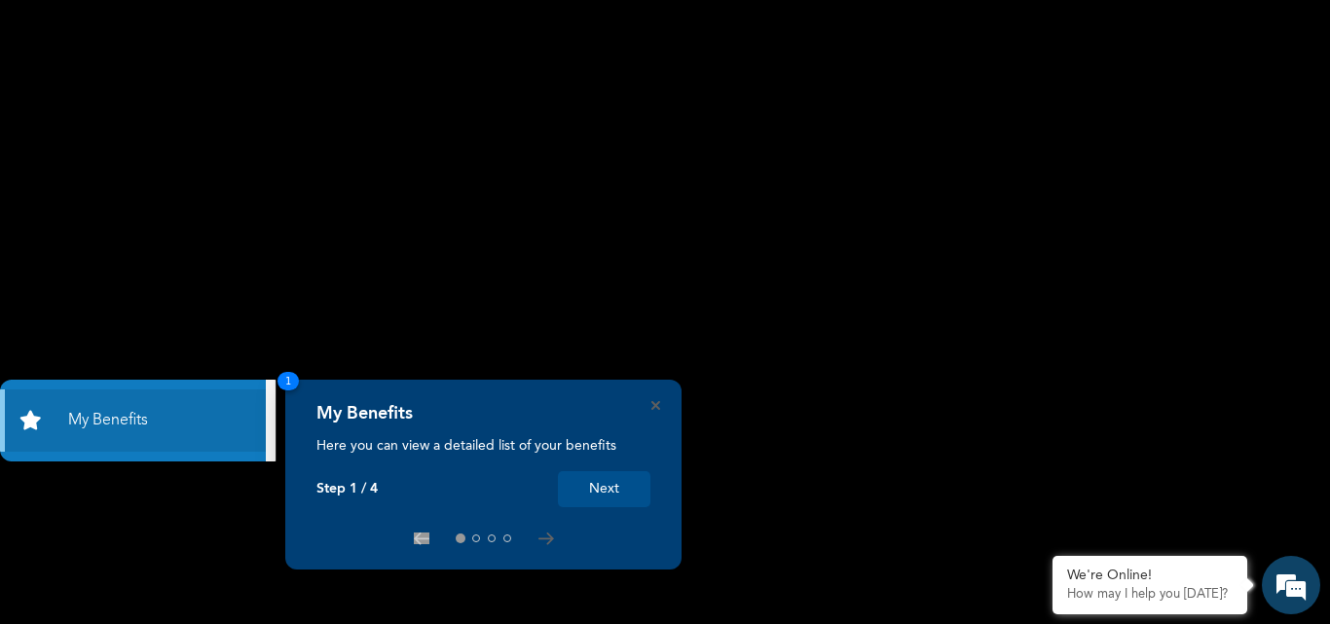
click at [612, 482] on button "Next" at bounding box center [604, 489] width 92 height 36
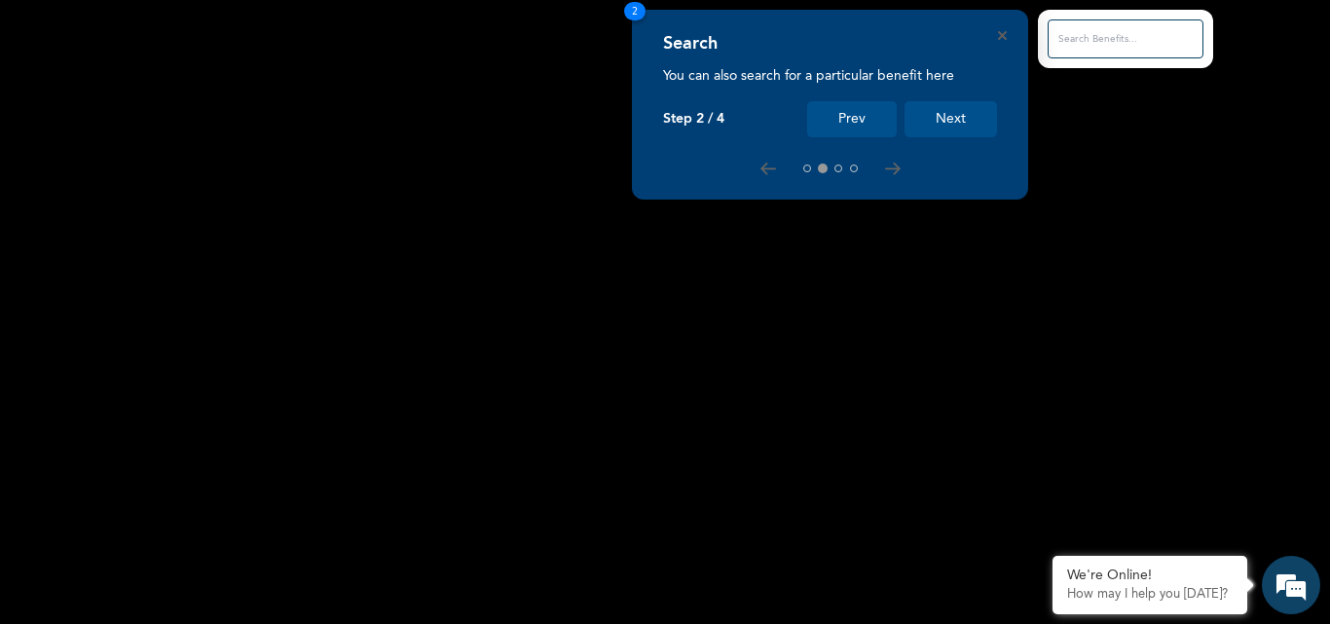
click at [931, 114] on button "Next" at bounding box center [950, 119] width 92 height 36
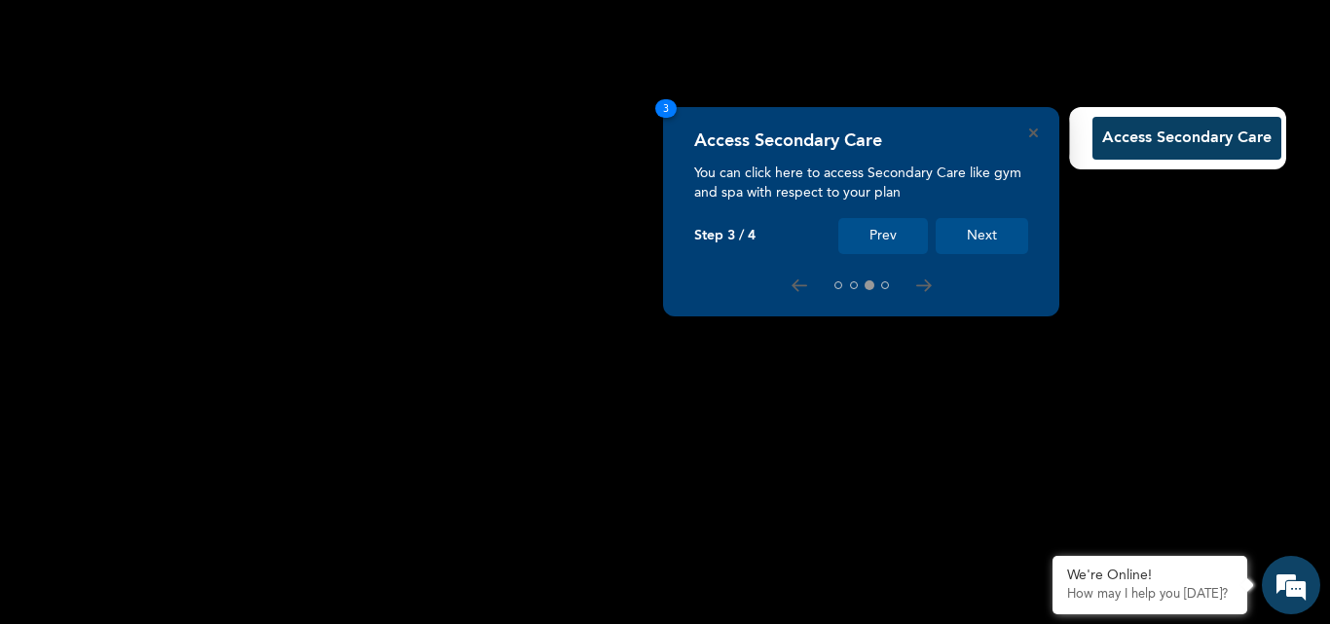
click at [978, 241] on button "Next" at bounding box center [982, 236] width 92 height 36
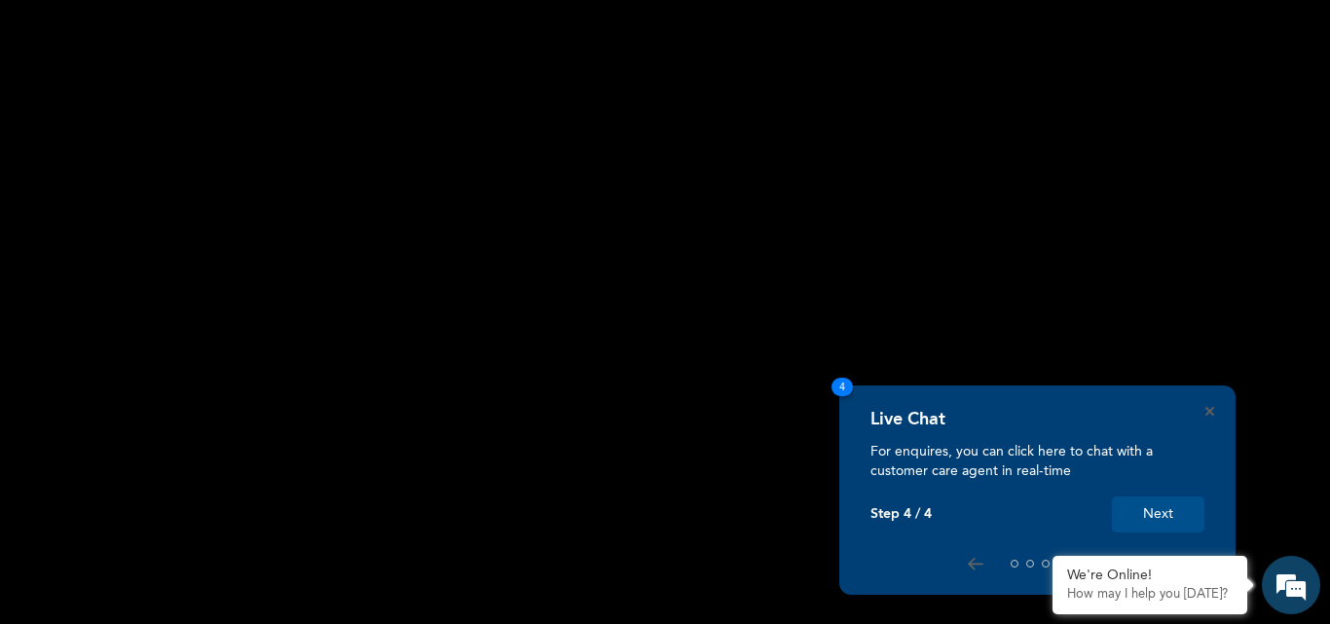
click at [1155, 511] on button "Next" at bounding box center [1158, 515] width 92 height 36
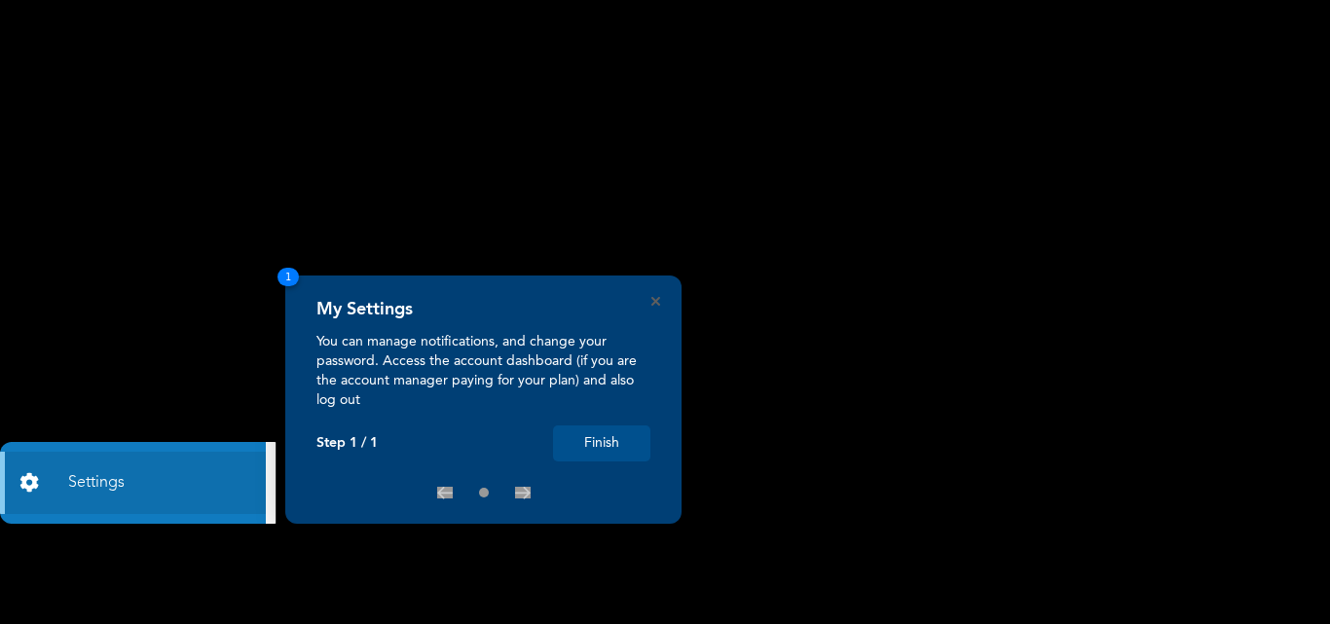
click at [617, 441] on button "Finish" at bounding box center [601, 443] width 97 height 36
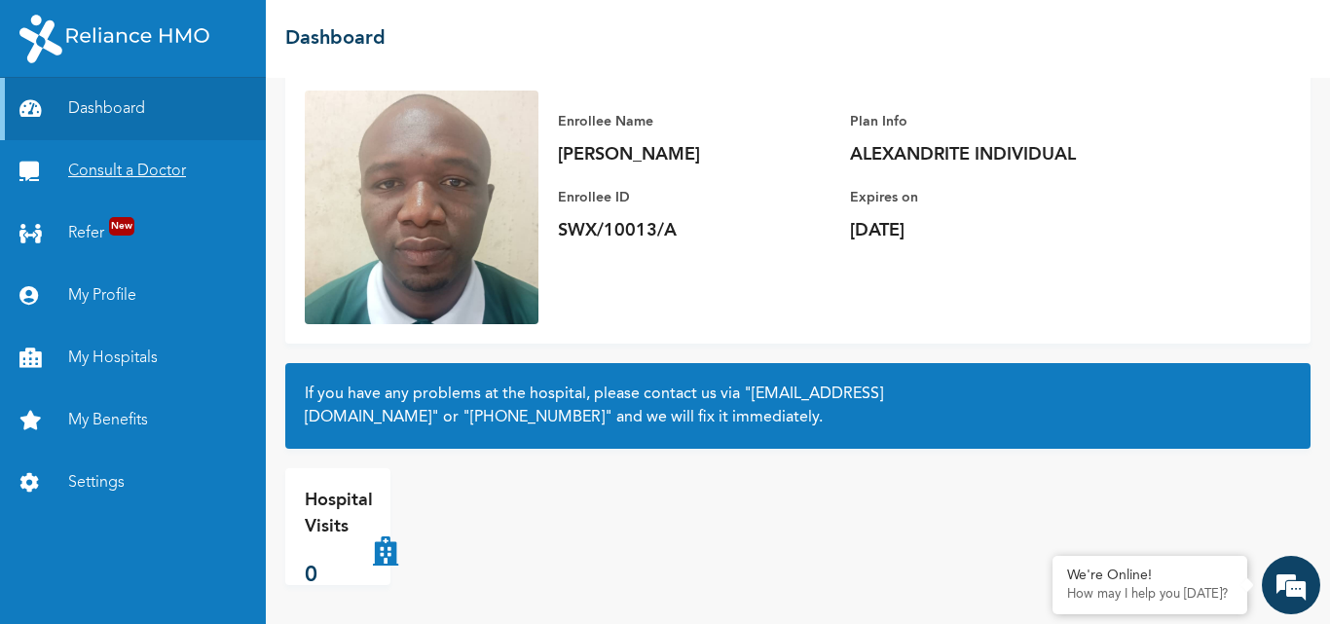
click at [144, 164] on link "Consult a Doctor" at bounding box center [133, 171] width 266 height 62
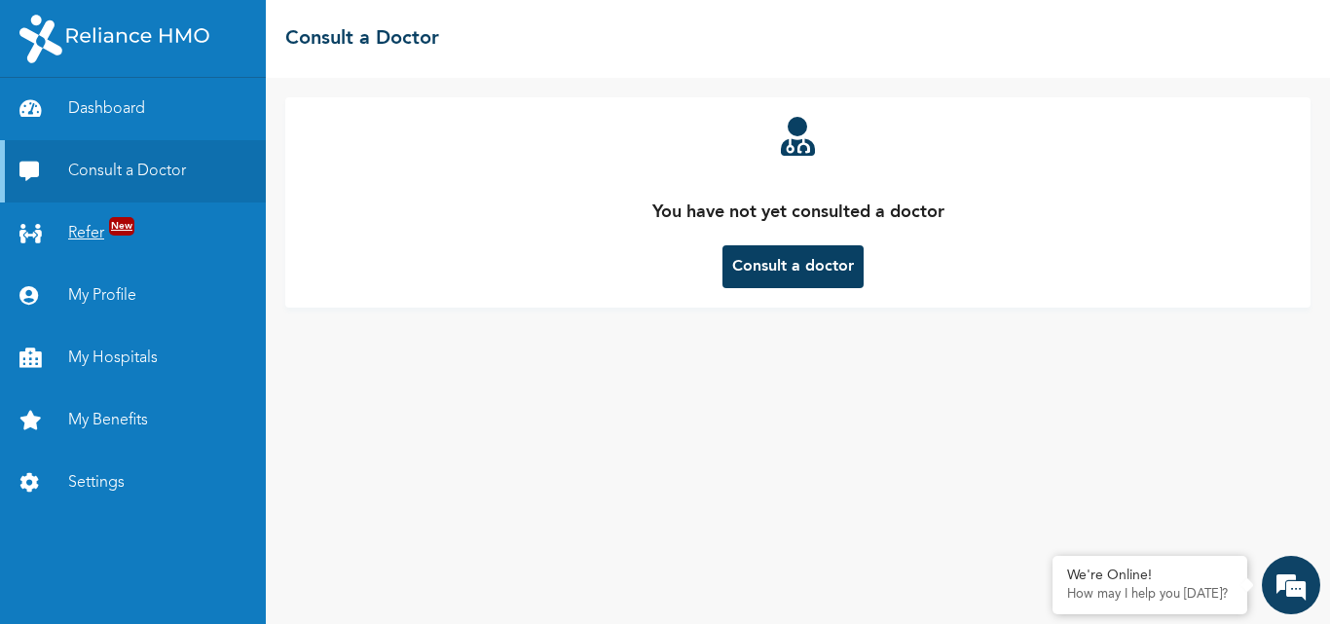
click at [93, 231] on link "Refer New" at bounding box center [133, 234] width 266 height 62
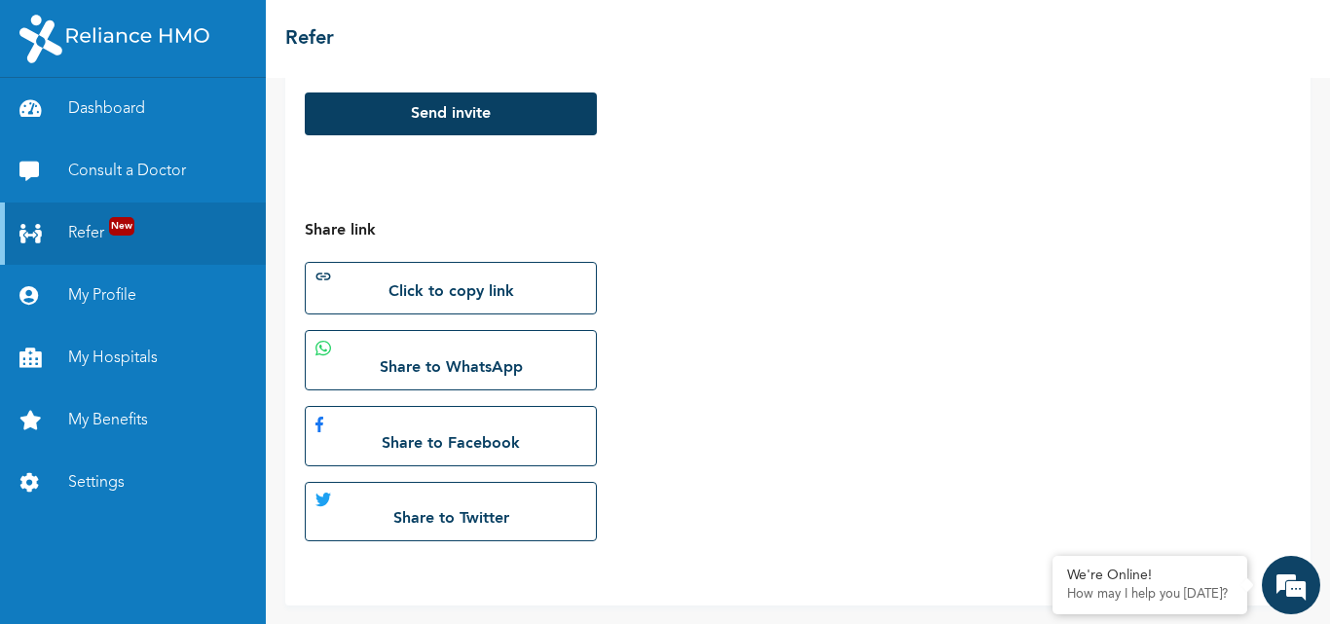
scroll to position [483, 0]
click at [143, 475] on link "Settings" at bounding box center [133, 483] width 266 height 62
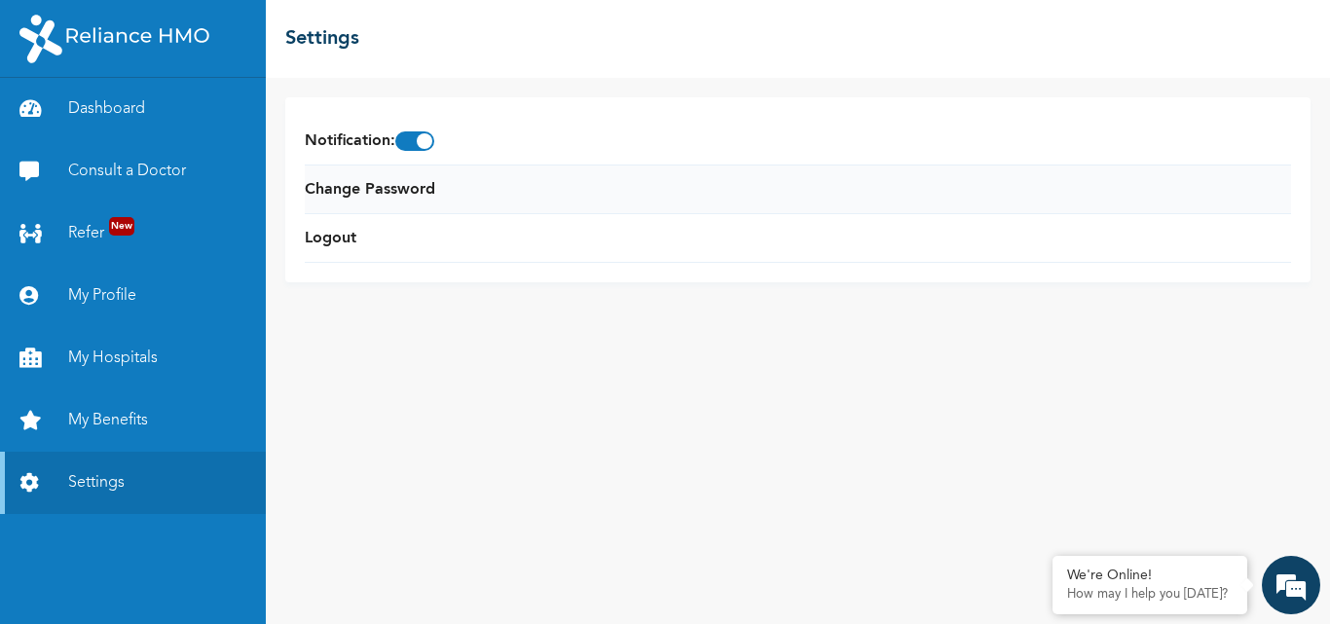
click at [461, 182] on li "Change Password" at bounding box center [798, 190] width 986 height 49
click at [414, 192] on link "Change Password" at bounding box center [370, 189] width 130 height 23
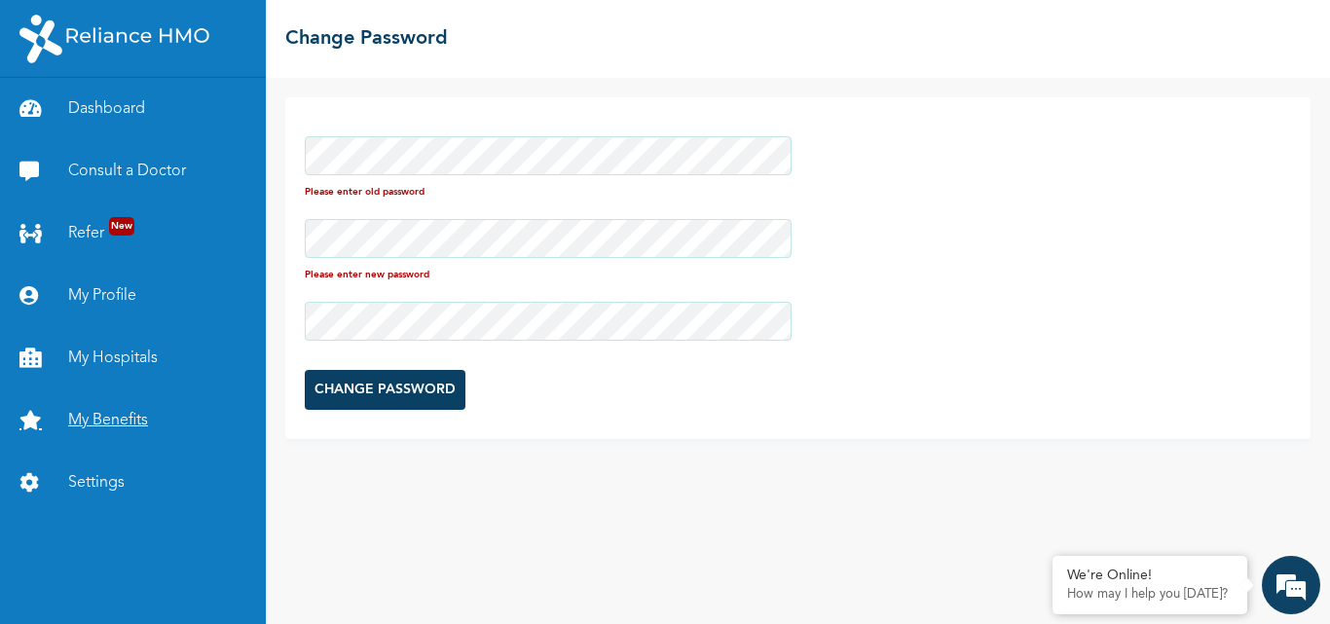
click at [136, 418] on link "My Benefits" at bounding box center [133, 420] width 266 height 62
